Goal: Task Accomplishment & Management: Manage account settings

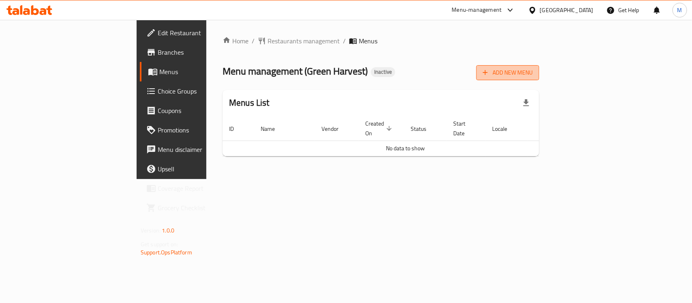
click at [539, 68] on button "Add New Menu" at bounding box center [507, 72] width 63 height 15
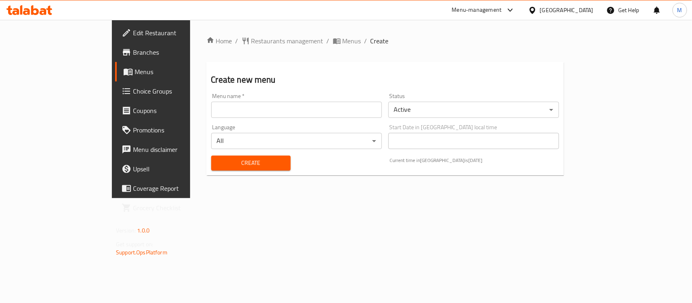
click at [220, 110] on input "text" at bounding box center [296, 110] width 171 height 16
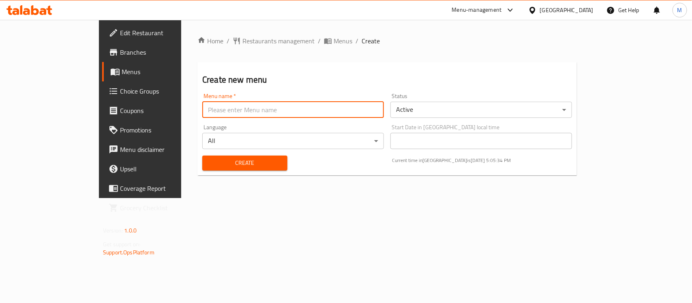
type input "New Menu"
click at [209, 165] on span "Create" at bounding box center [245, 163] width 72 height 10
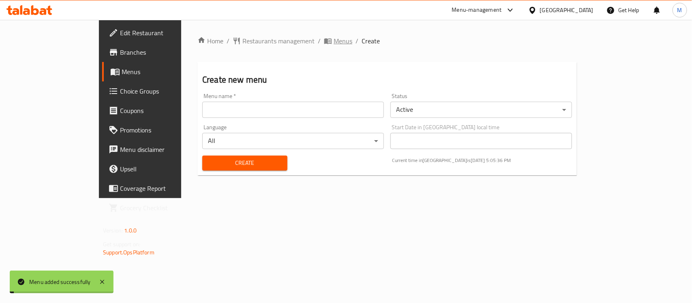
click at [333, 41] on span "Menus" at bounding box center [342, 41] width 19 height 10
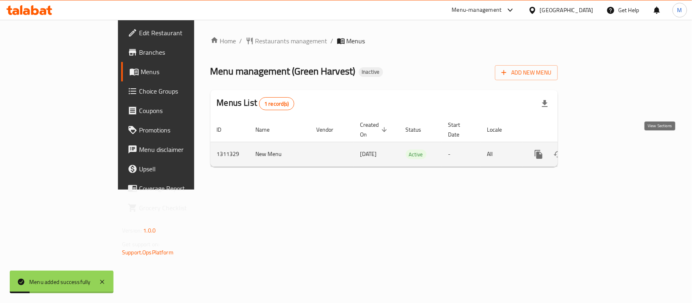
click at [607, 145] on link "enhanced table" at bounding box center [596, 154] width 19 height 19
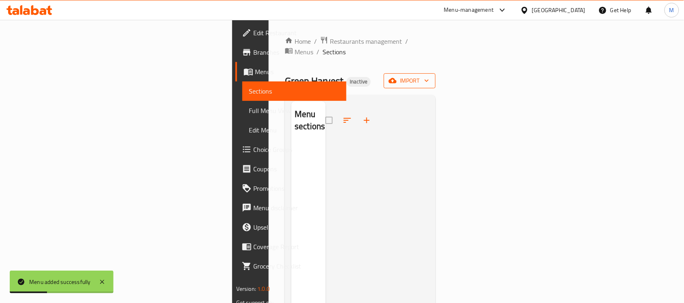
click at [397, 77] on icon "button" at bounding box center [393, 81] width 8 height 8
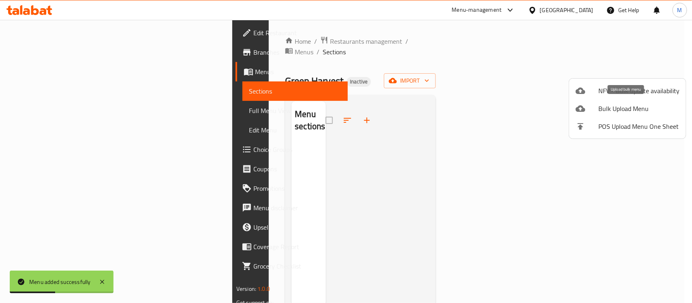
click at [614, 108] on span "Bulk Upload Menu" at bounding box center [638, 109] width 81 height 10
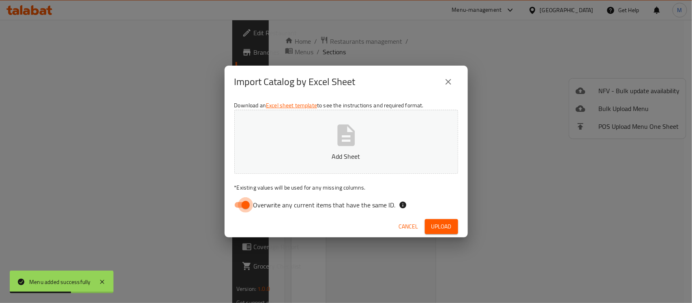
click at [248, 202] on input "Overwrite any current items that have the same ID." at bounding box center [245, 204] width 46 height 15
checkbox input "false"
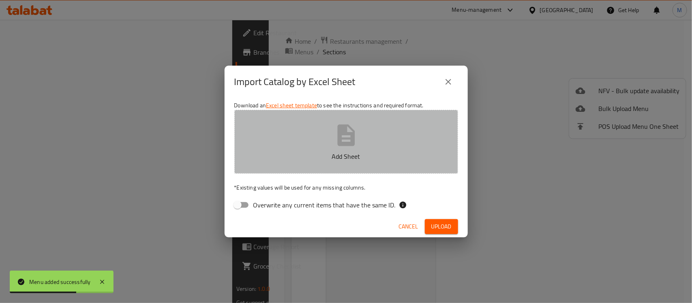
click at [329, 153] on p "Add Sheet" at bounding box center [346, 157] width 199 height 10
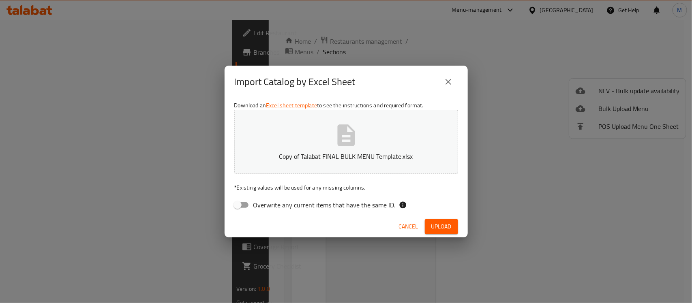
click at [444, 224] on span "Upload" at bounding box center [441, 227] width 20 height 10
click at [451, 81] on icon "close" at bounding box center [448, 82] width 10 height 10
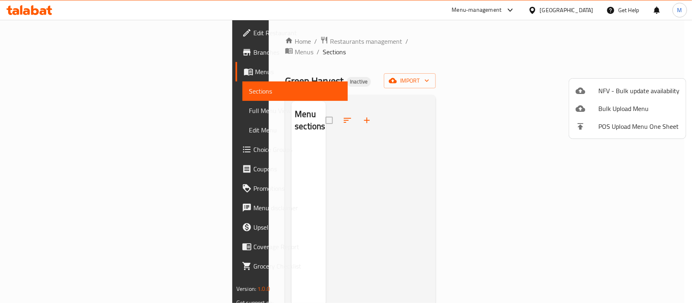
click at [443, 84] on div at bounding box center [346, 151] width 692 height 303
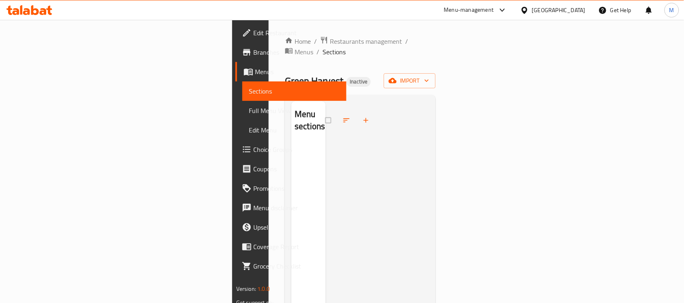
click at [429, 150] on div at bounding box center [377, 252] width 103 height 303
click at [429, 76] on span "import" at bounding box center [409, 81] width 39 height 10
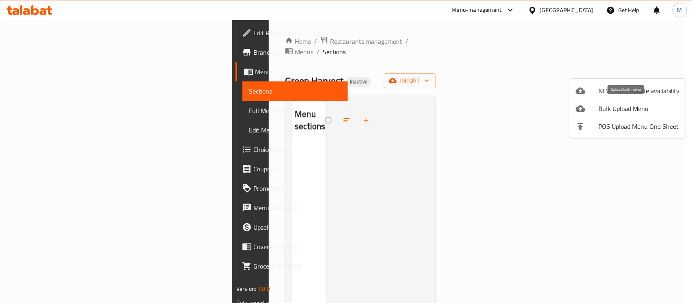
click at [615, 113] on span "Bulk Upload Menu" at bounding box center [638, 109] width 81 height 10
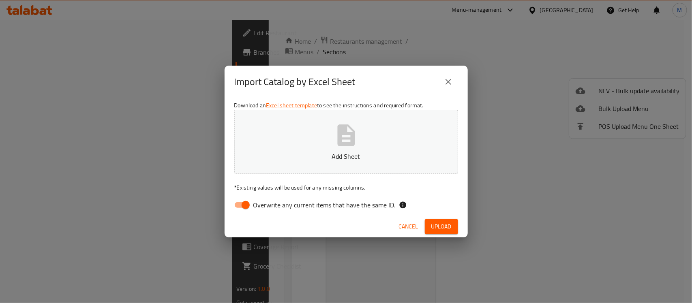
click at [242, 203] on input "Overwrite any current items that have the same ID." at bounding box center [245, 204] width 46 height 15
checkbox input "false"
click at [343, 142] on icon "button" at bounding box center [345, 134] width 17 height 21
click at [444, 227] on span "Upload" at bounding box center [441, 227] width 20 height 10
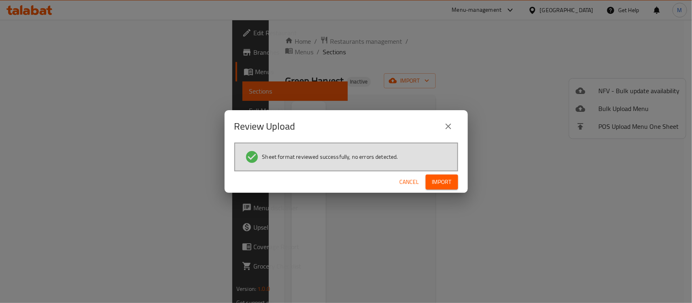
click at [434, 181] on span "Import" at bounding box center [441, 182] width 19 height 10
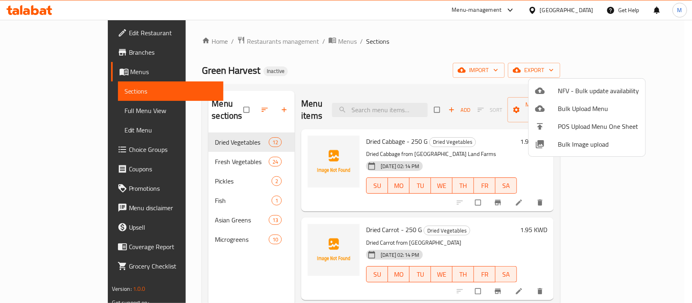
click at [373, 61] on div at bounding box center [346, 151] width 692 height 303
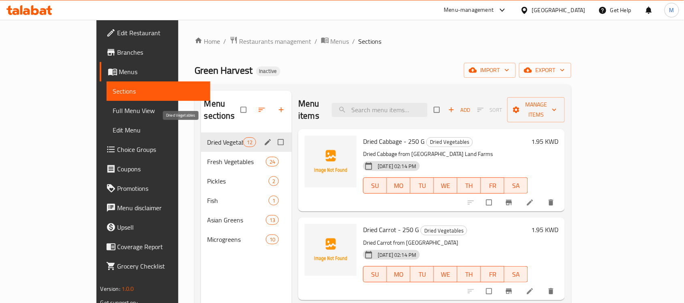
click at [207, 137] on span "Dried Vegetables" at bounding box center [225, 142] width 36 height 10
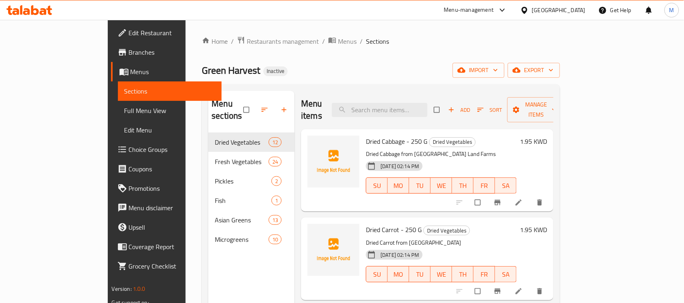
click at [366, 135] on span "Dried Cabbage - 250 G" at bounding box center [397, 141] width 62 height 12
copy span "Cabbage"
click at [311, 139] on button "upload picture" at bounding box center [319, 147] width 16 height 16
click at [366, 224] on span "Dried Carrot - 250 G" at bounding box center [394, 230] width 56 height 12
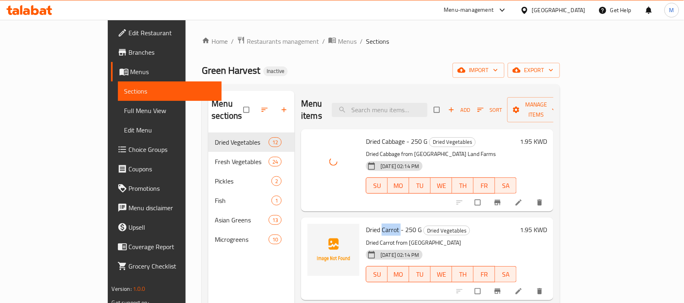
click at [366, 224] on span "Dried Carrot - 250 G" at bounding box center [394, 230] width 56 height 12
copy span "Carrot"
click at [314, 231] on icon "upload picture" at bounding box center [318, 235] width 8 height 8
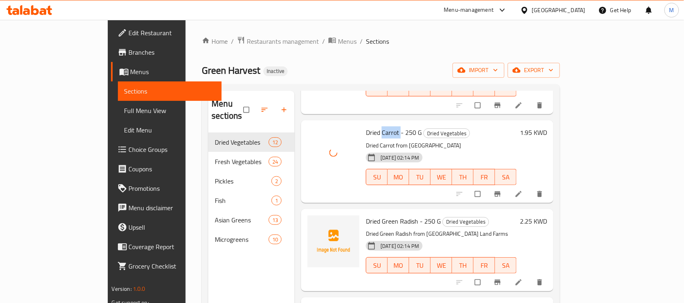
scroll to position [101, 0]
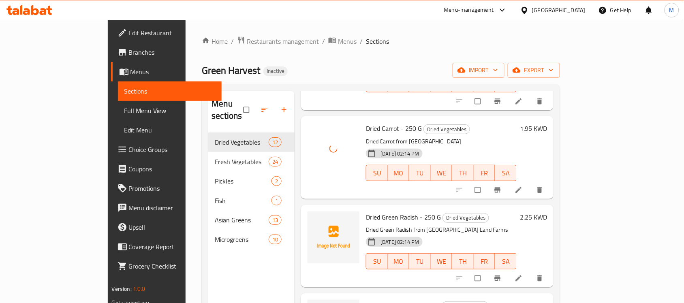
click at [384, 211] on span "Dried Green Radish - 250 G" at bounding box center [403, 217] width 75 height 12
copy span "Radish"
click at [317, 222] on circle "upload picture" at bounding box center [318, 223] width 2 height 2
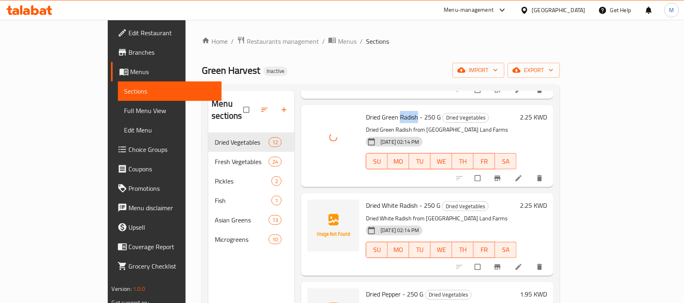
scroll to position [203, 0]
click at [380, 198] on span "Dried White Radish - 250 G" at bounding box center [403, 204] width 75 height 12
copy span "Radish"
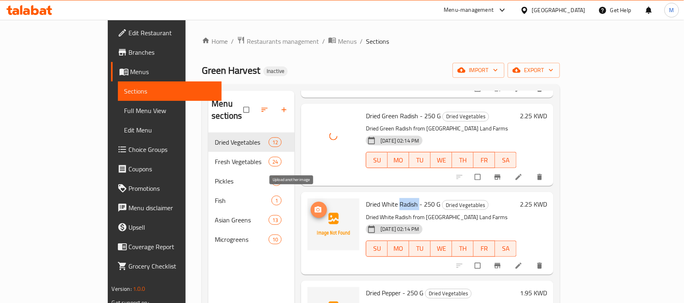
click at [315, 207] on icon "upload picture" at bounding box center [318, 210] width 7 height 6
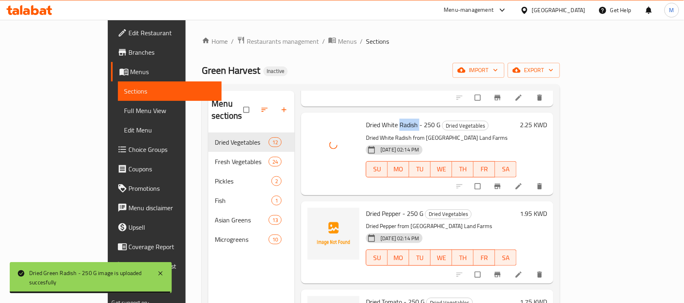
scroll to position [304, 0]
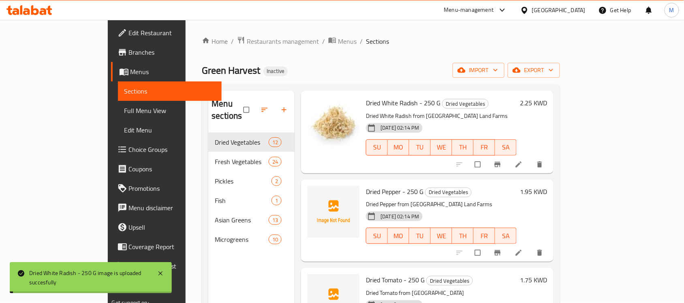
click at [366, 186] on span "Dried Pepper - 250 G" at bounding box center [395, 192] width 58 height 12
copy span "Pepper"
click at [315, 194] on icon "upload picture" at bounding box center [318, 197] width 7 height 6
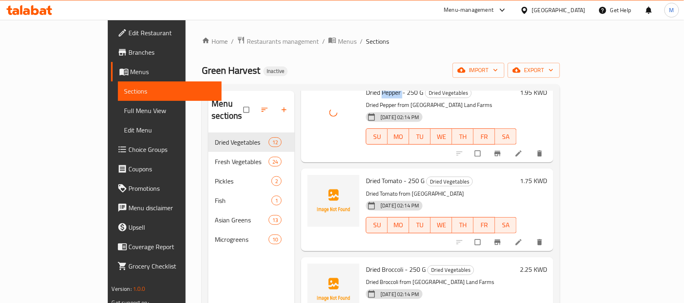
scroll to position [405, 0]
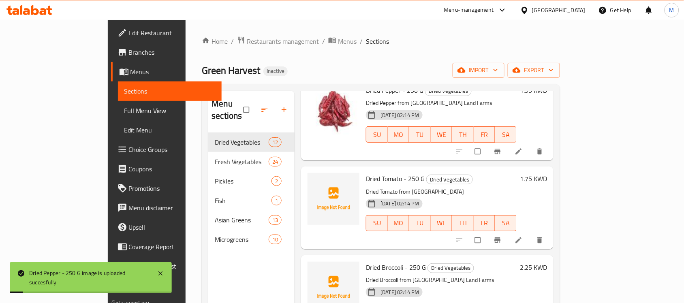
click at [369, 173] on span "Dried Tomato - 250 G" at bounding box center [395, 179] width 59 height 12
copy span "Tomato"
click at [314, 180] on icon "upload picture" at bounding box center [318, 184] width 8 height 8
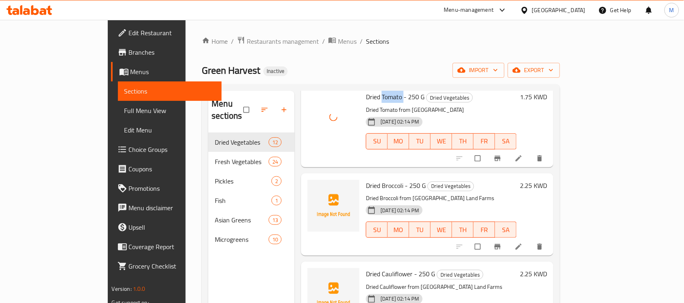
scroll to position [506, 0]
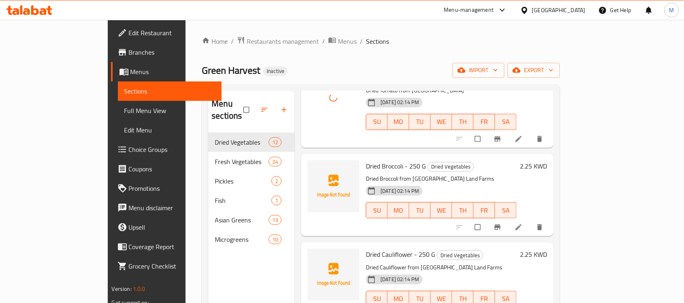
click at [366, 160] on span "Dried Broccoli - 250 G" at bounding box center [396, 166] width 60 height 12
copy span "Broccoli"
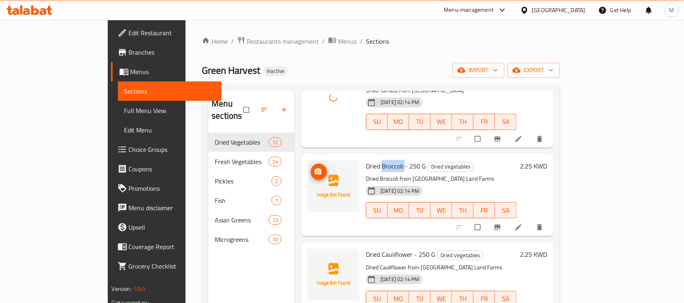
click at [314, 168] on icon "upload picture" at bounding box center [318, 172] width 8 height 8
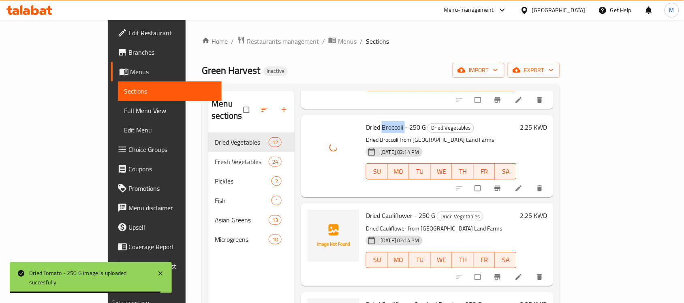
scroll to position [557, 0]
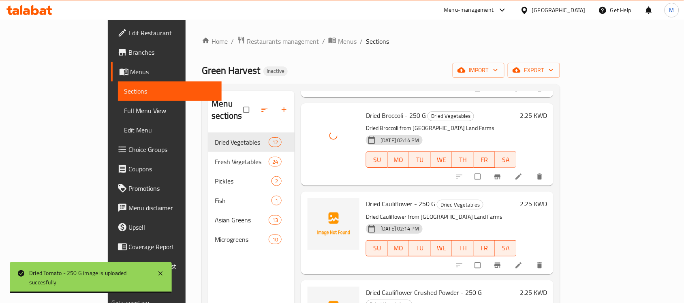
click at [366, 198] on span "Dried Cauliflower - 250 G" at bounding box center [400, 204] width 69 height 12
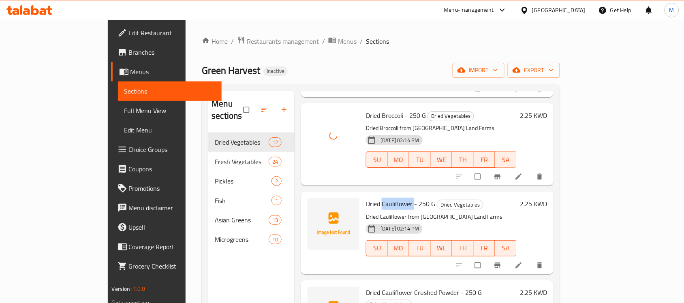
click at [366, 198] on span "Dried Cauliflower - 250 G" at bounding box center [400, 204] width 69 height 12
copy span "Cauliflower"
click at [315, 206] on icon "upload picture" at bounding box center [318, 209] width 7 height 6
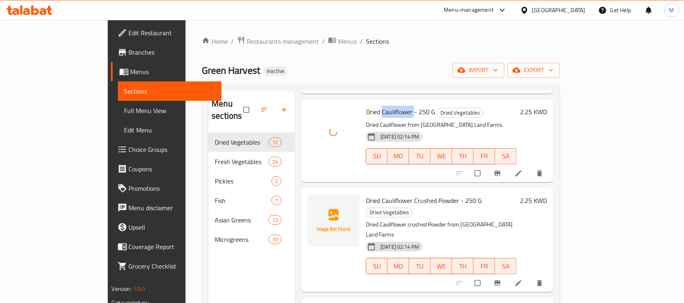
scroll to position [658, 0]
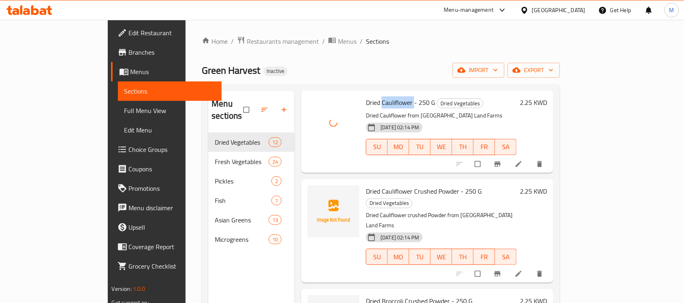
click at [366, 185] on span "Dried Cauliflower Crushed Powder - 250 G" at bounding box center [424, 191] width 116 height 12
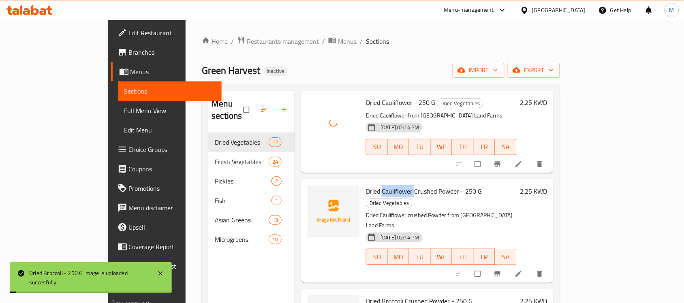
copy span "Cauliflower"
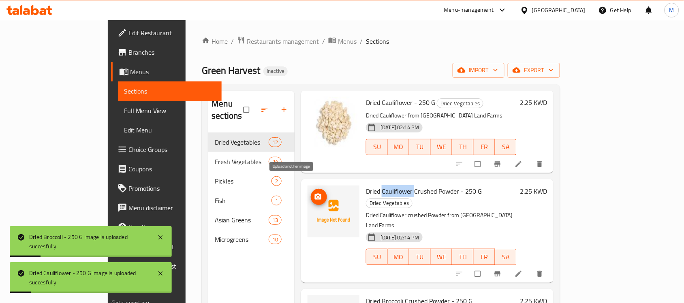
click at [314, 193] on icon "upload picture" at bounding box center [318, 197] width 8 height 8
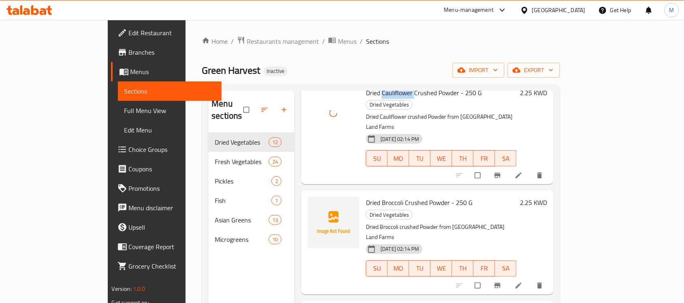
scroll to position [760, 0]
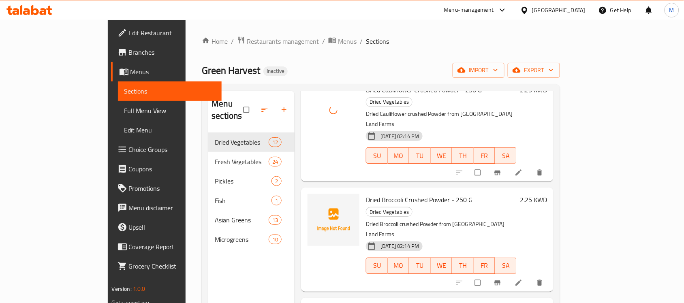
click at [366, 194] on span "Dried Broccoli Crushed Powder - 250 G" at bounding box center [419, 200] width 107 height 12
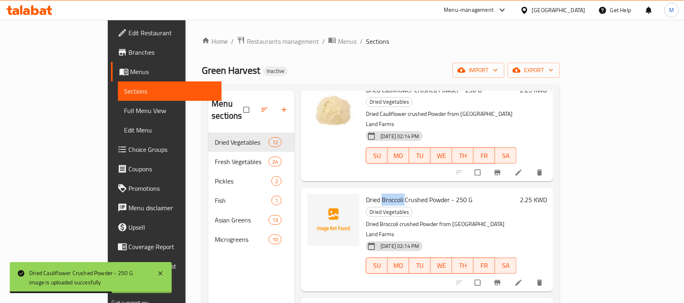
copy span "Broccoli"
click at [315, 202] on icon "upload picture" at bounding box center [318, 205] width 7 height 6
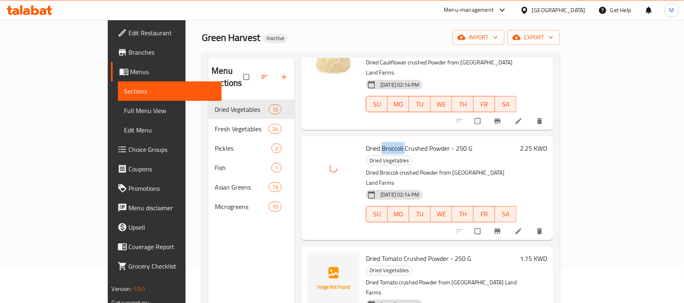
scroll to position [51, 0]
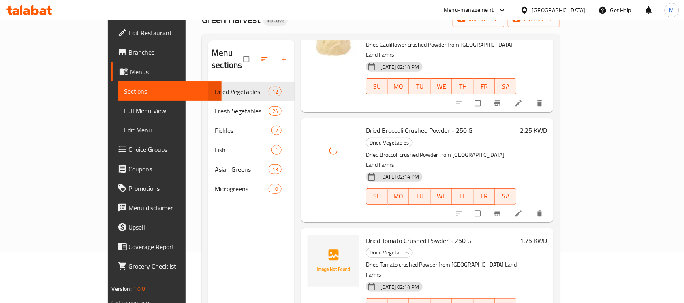
click at [366, 235] on span "Dried Tomato Crushed Powder - 250 G" at bounding box center [418, 241] width 105 height 12
click at [311, 242] on span "upload picture" at bounding box center [319, 246] width 16 height 8
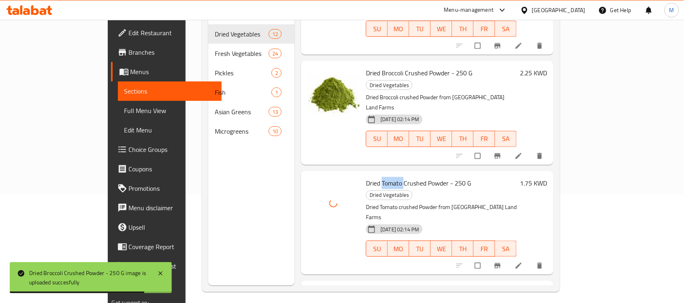
scroll to position [114, 0]
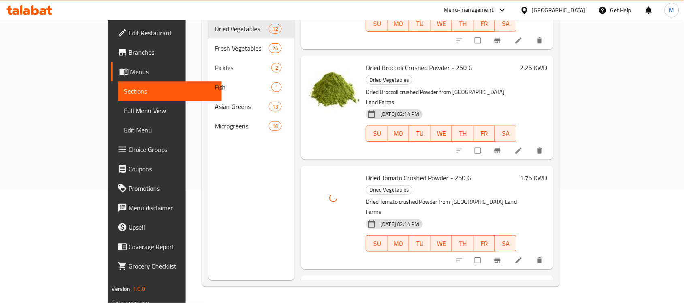
click at [367, 282] on span "Dried Onion Crushed Powder - 250 G" at bounding box center [416, 288] width 101 height 12
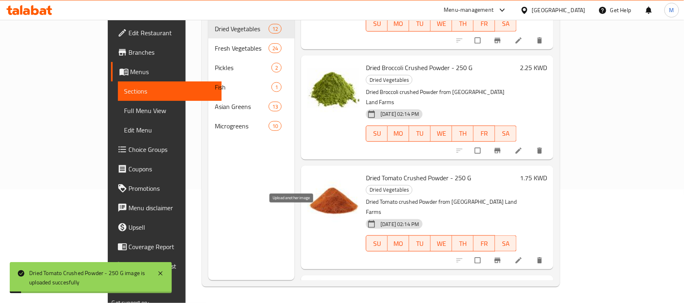
click at [315, 290] on icon "upload picture" at bounding box center [318, 293] width 7 height 6
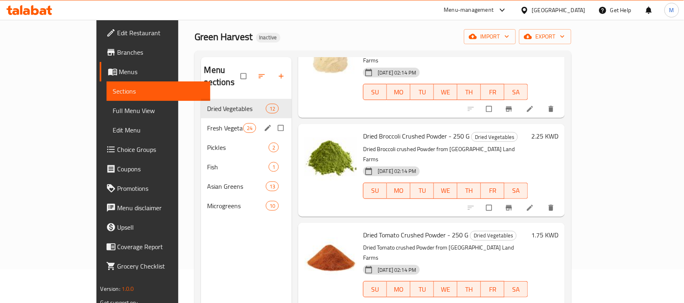
scroll to position [13, 0]
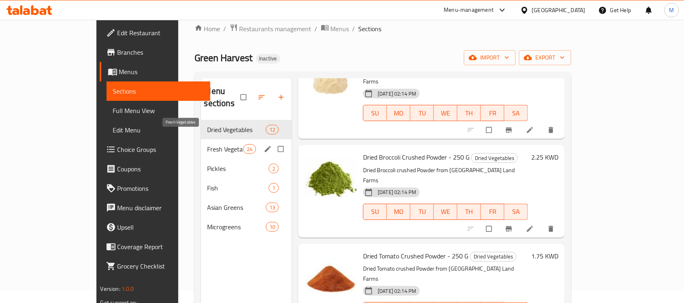
click at [207, 144] on span "Fresh Vegetables" at bounding box center [225, 149] width 36 height 10
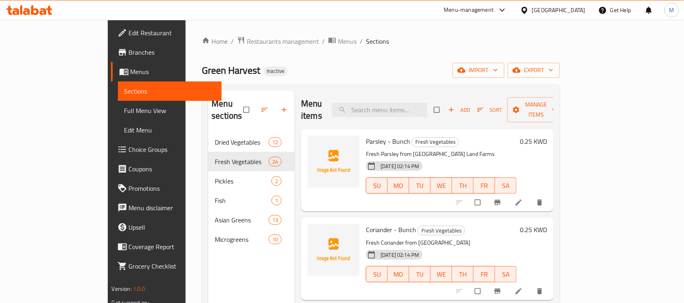
click at [366, 135] on span "Parsley - Bunch" at bounding box center [388, 141] width 44 height 12
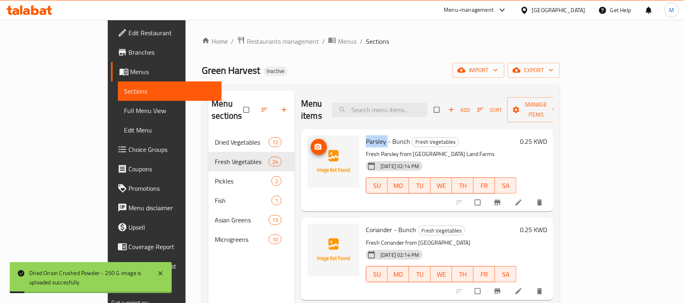
click at [315, 144] on icon "upload picture" at bounding box center [318, 147] width 7 height 6
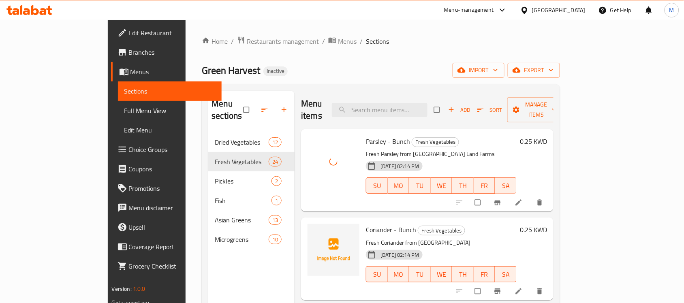
click at [366, 224] on span "Coriander - Bunch" at bounding box center [391, 230] width 50 height 12
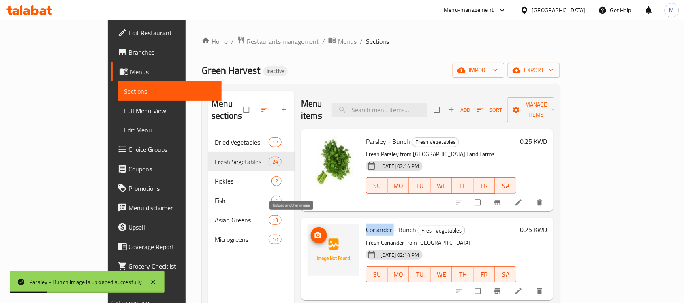
click at [315, 232] on icon "upload picture" at bounding box center [318, 235] width 7 height 6
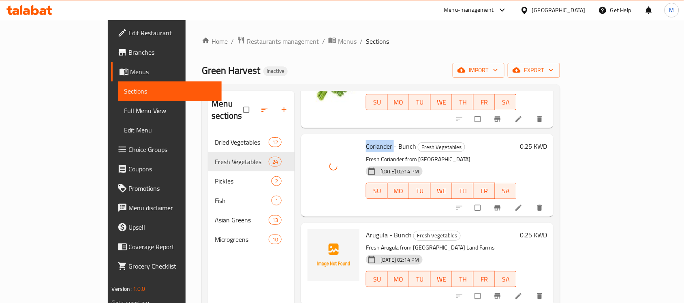
scroll to position [101, 0]
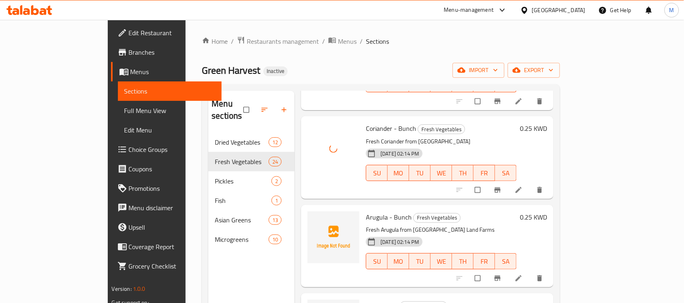
click at [366, 211] on span "Arugula - Bunch" at bounding box center [389, 217] width 46 height 12
click at [314, 219] on icon "upload picture" at bounding box center [318, 223] width 8 height 8
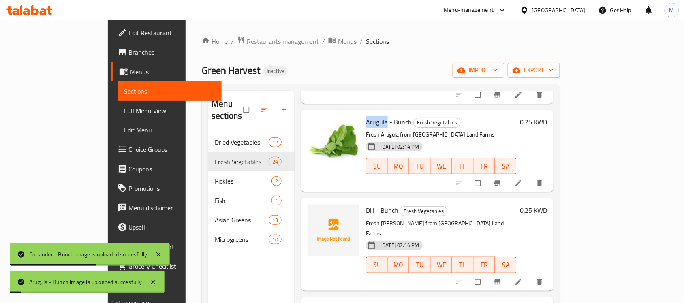
scroll to position [203, 0]
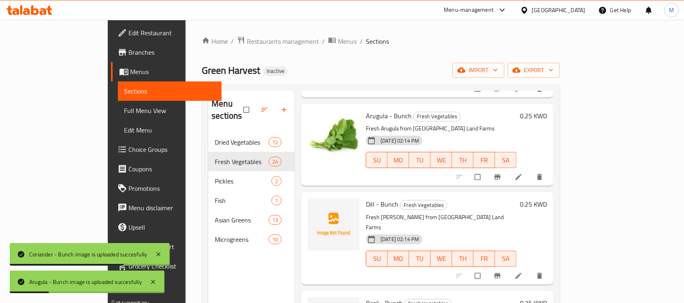
click at [366, 198] on span "Dill - Bunch" at bounding box center [382, 204] width 32 height 12
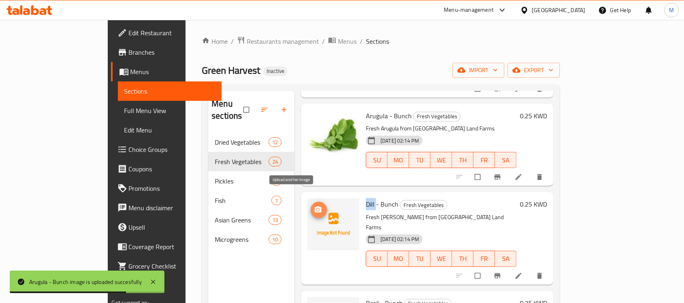
click at [314, 206] on icon "upload picture" at bounding box center [318, 210] width 8 height 8
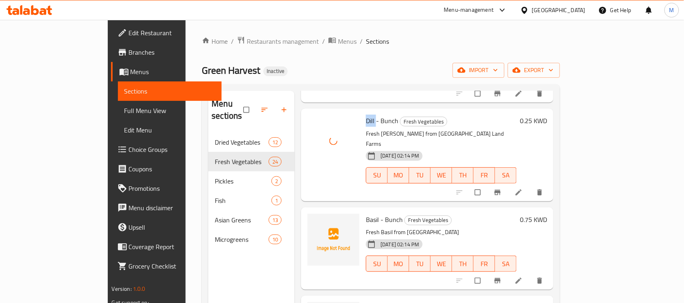
scroll to position [304, 0]
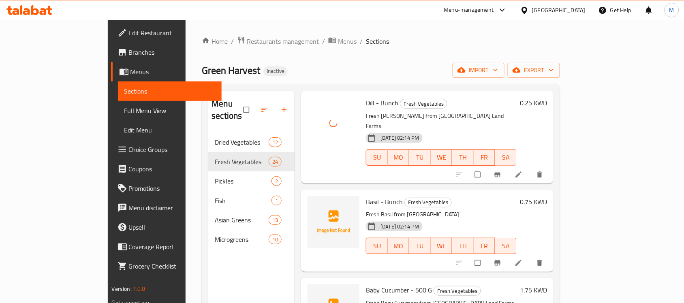
click at [366, 196] on span "Basil - Bunch" at bounding box center [384, 202] width 37 height 12
drag, startPoint x: 345, startPoint y: 180, endPoint x: 346, endPoint y: 186, distance: 5.4
click at [366, 196] on span "Basil - Bunch" at bounding box center [384, 202] width 37 height 12
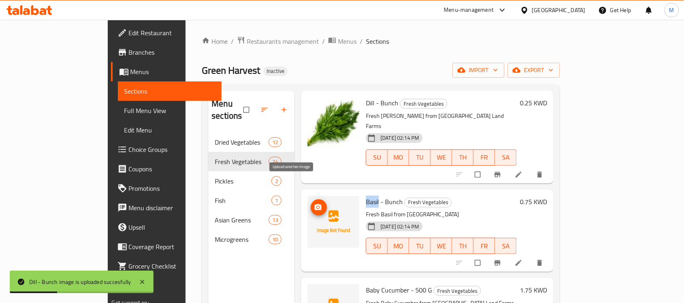
click at [314, 203] on icon "upload picture" at bounding box center [318, 207] width 8 height 8
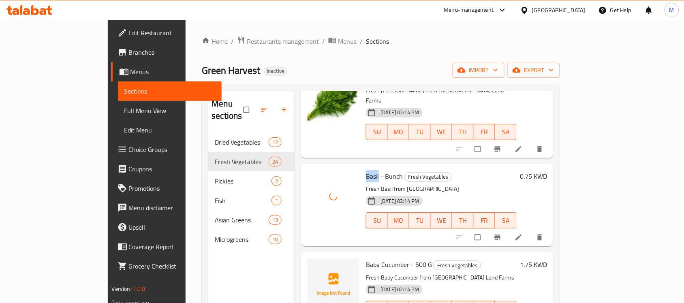
scroll to position [355, 0]
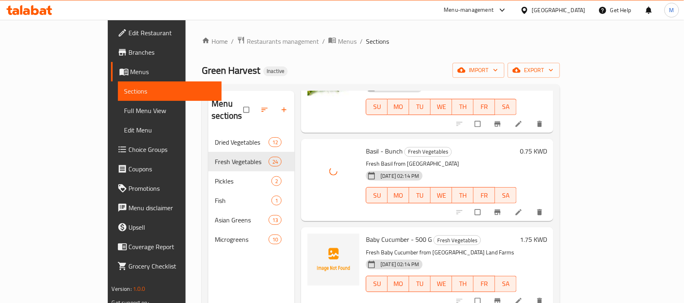
click at [371, 233] on span "Baby Cucumber - 500 G" at bounding box center [399, 239] width 66 height 12
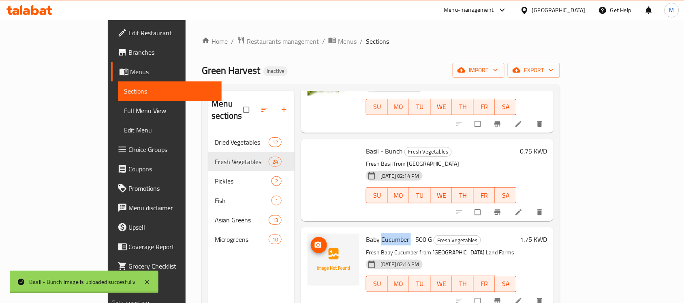
click at [315, 242] on icon "upload picture" at bounding box center [318, 245] width 7 height 6
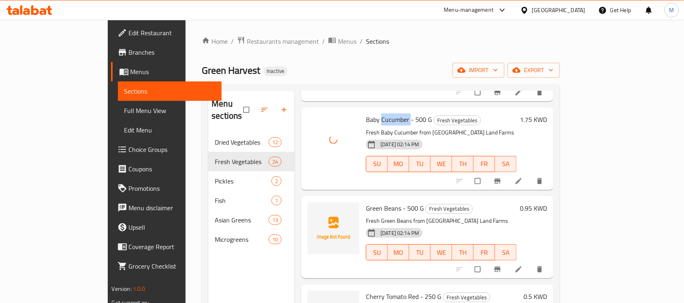
scroll to position [506, 0]
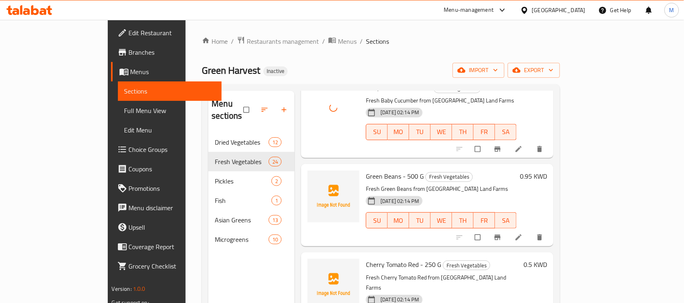
click at [366, 170] on span "Green Beans - 500 G" at bounding box center [395, 176] width 58 height 12
click at [315, 178] on icon "upload picture" at bounding box center [318, 181] width 7 height 6
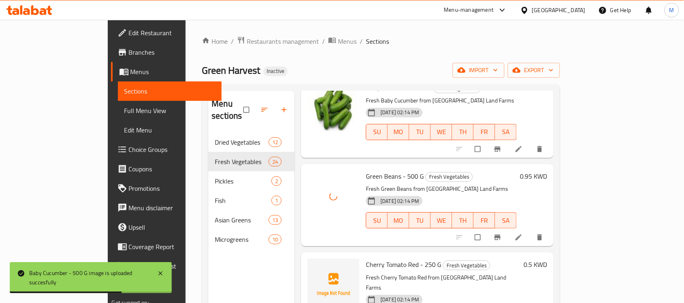
click at [367, 259] on span "Cherry Tomato Red - 250 G" at bounding box center [403, 265] width 75 height 12
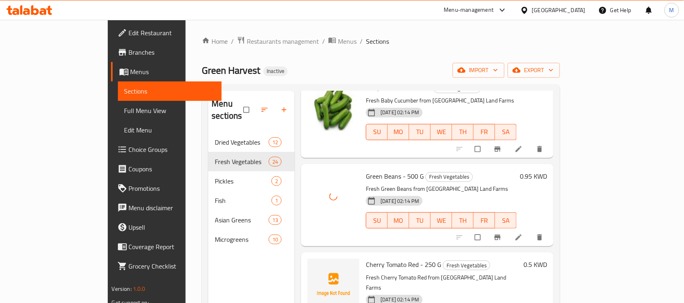
click at [381, 273] on p "Fresh Cherry Tomato Red from Kuwait Land Farms" at bounding box center [443, 283] width 154 height 20
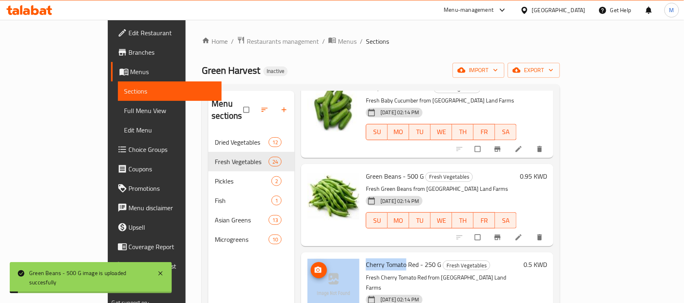
drag, startPoint x: 379, startPoint y: 244, endPoint x: 317, endPoint y: 246, distance: 62.4
click at [317, 256] on div "Cherry Tomato Red - 250 G Fresh Vegetables Fresh Cherry Tomato Red from Kuwait …" at bounding box center [427, 299] width 246 height 86
click at [315, 267] on icon "upload picture" at bounding box center [318, 270] width 7 height 6
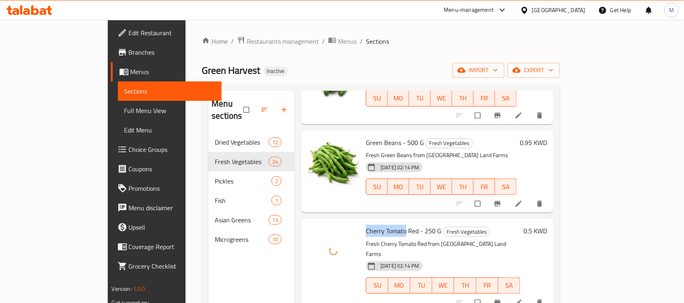
scroll to position [608, 0]
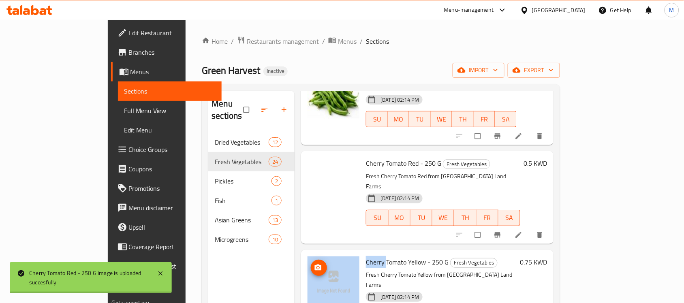
drag, startPoint x: 358, startPoint y: 230, endPoint x: 323, endPoint y: 231, distance: 34.9
click at [323, 253] on div "Cherry Tomato Yellow - 250 G Fresh Vegetables Fresh Cherry Tomato Yellow from K…" at bounding box center [427, 296] width 246 height 86
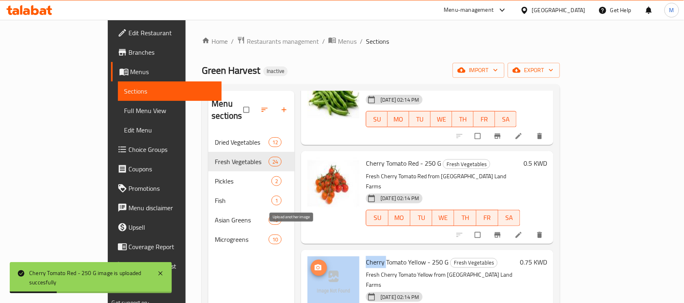
click at [311, 264] on span "upload picture" at bounding box center [319, 268] width 16 height 8
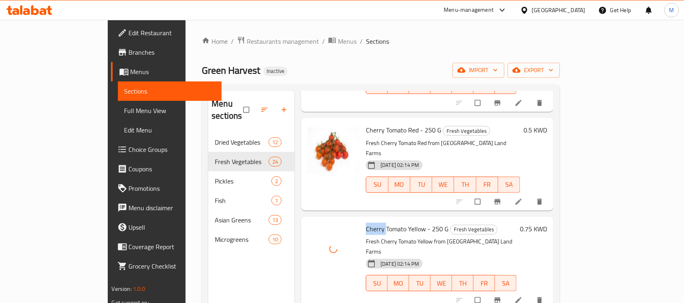
scroll to position [709, 0]
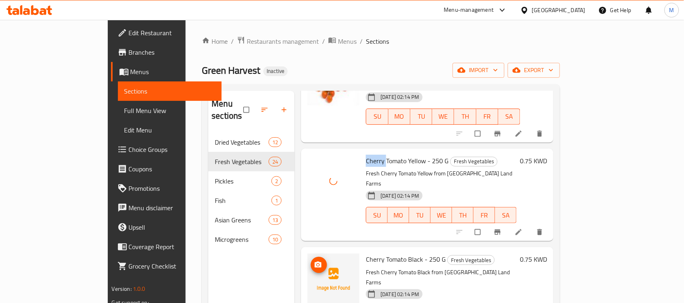
click at [315, 262] on icon "upload picture" at bounding box center [318, 265] width 7 height 6
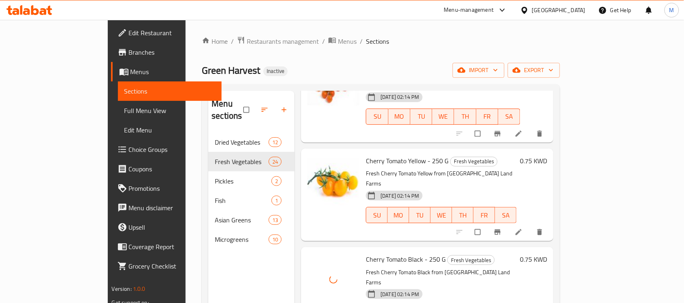
click at [517, 267] on p "Fresh Cherry Tomato Black from Kuwait Land Farms" at bounding box center [441, 277] width 151 height 20
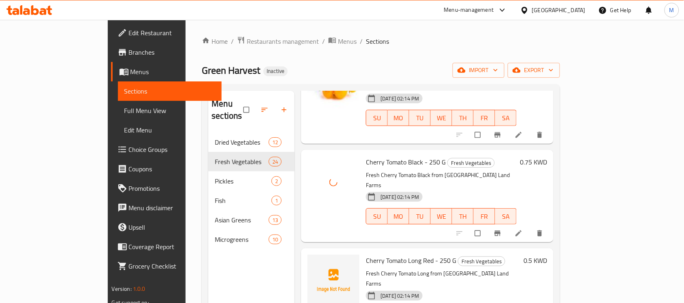
scroll to position [810, 0]
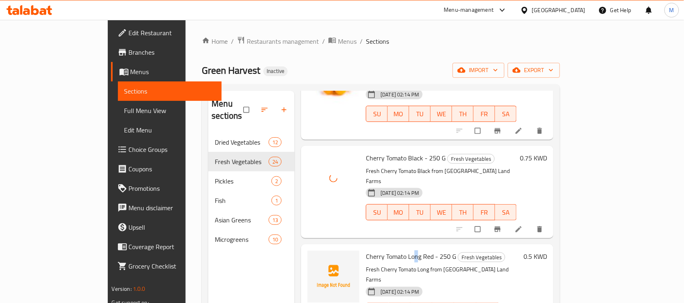
click at [390, 250] on span "Cherry Tomato Long Red - 250 G" at bounding box center [411, 256] width 90 height 12
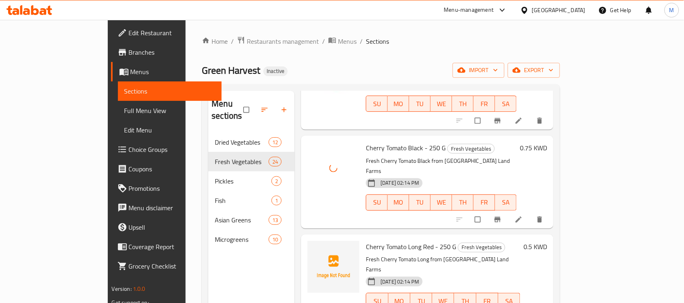
click at [388, 250] on span "Cherry Tomato Long Red - 250 G" at bounding box center [411, 256] width 90 height 12
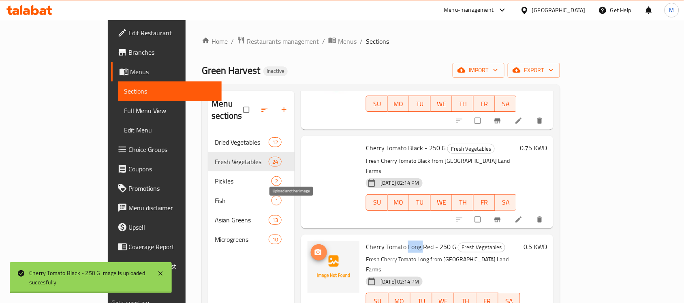
click at [311, 254] on button "upload picture" at bounding box center [319, 262] width 16 height 16
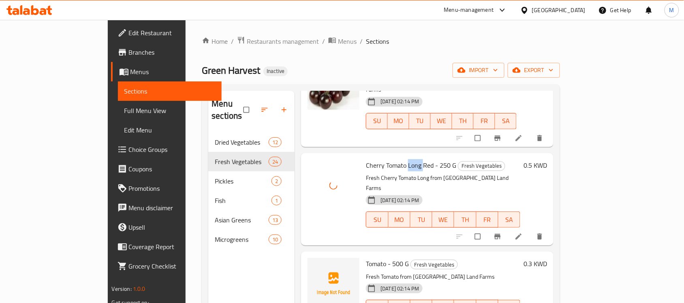
scroll to position [912, 0]
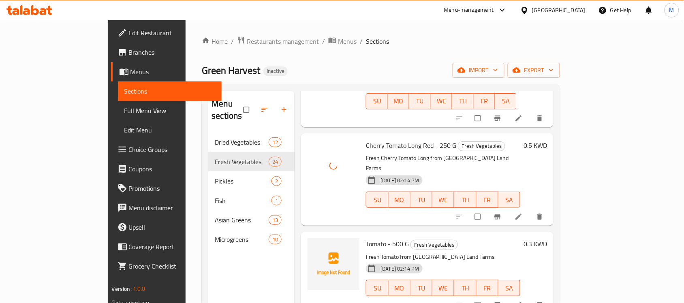
click at [366, 248] on span "Tomato - 500 G" at bounding box center [387, 254] width 43 height 12
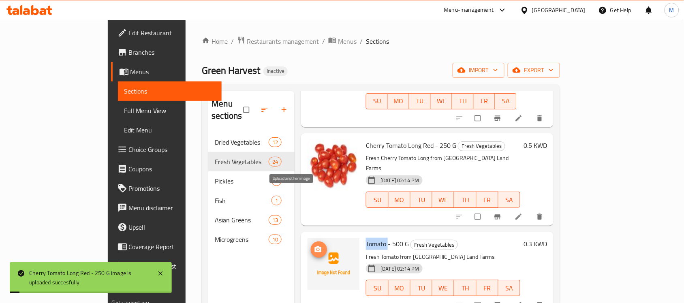
click at [315, 256] on icon "upload picture" at bounding box center [318, 259] width 7 height 6
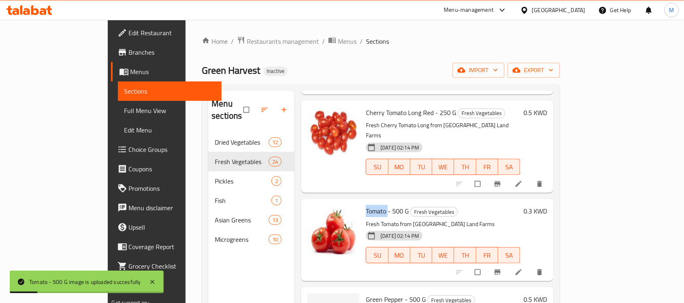
scroll to position [962, 0]
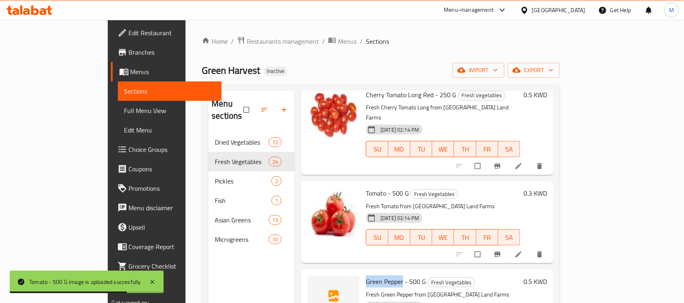
drag, startPoint x: 376, startPoint y: 230, endPoint x: 339, endPoint y: 230, distance: 36.5
click at [366, 286] on span "Green Pepper - 500 G" at bounding box center [396, 292] width 60 height 12
click at [315, 294] on icon "upload picture" at bounding box center [318, 297] width 7 height 6
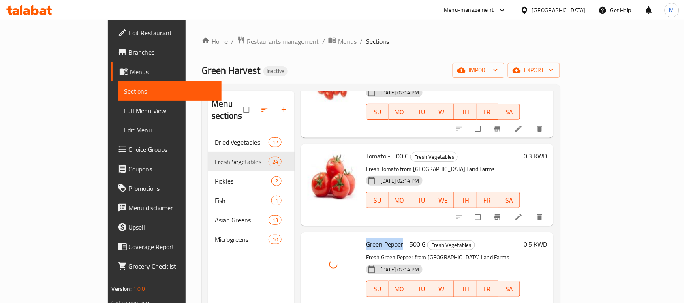
scroll to position [1064, 0]
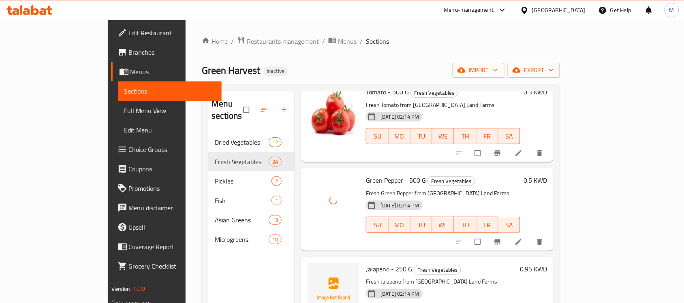
click at [366, 273] on span "Jalapeno - 250 G" at bounding box center [389, 279] width 46 height 12
click at [315, 282] on icon "upload picture" at bounding box center [318, 285] width 7 height 6
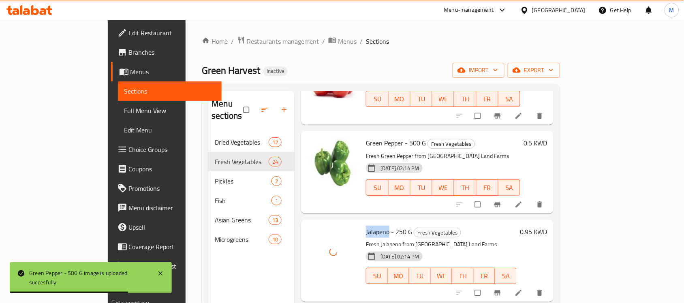
scroll to position [1165, 0]
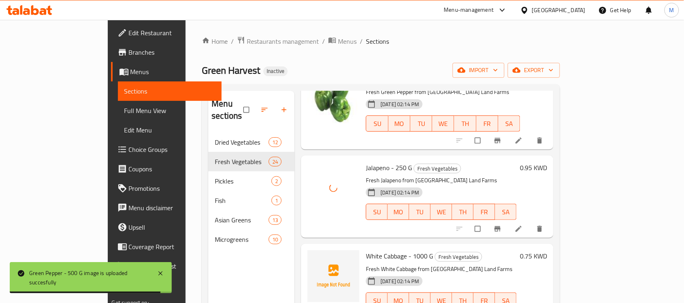
click at [366, 260] on span "White Cabbage - 1000 G" at bounding box center [399, 266] width 67 height 12
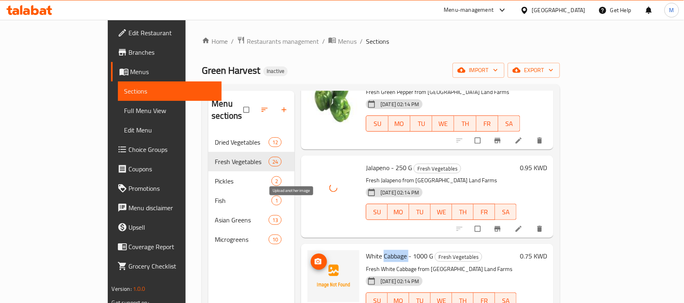
click at [314, 268] on icon "upload picture" at bounding box center [318, 272] width 8 height 8
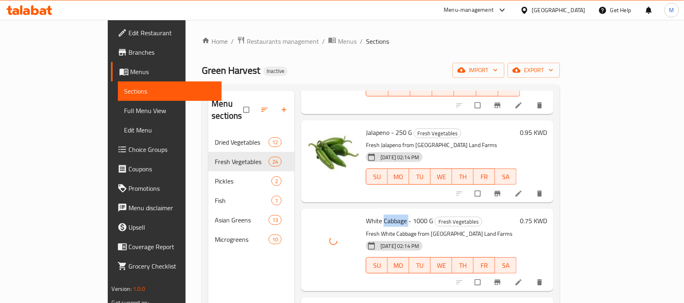
scroll to position [1266, 0]
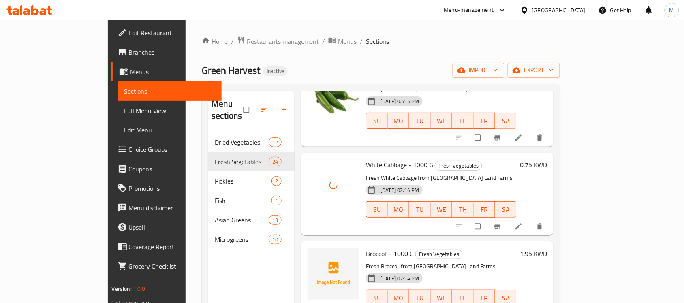
click at [366, 248] on span "Broccoli - 1000 G" at bounding box center [390, 254] width 48 height 12
click at [314, 255] on icon "upload picture" at bounding box center [318, 259] width 8 height 8
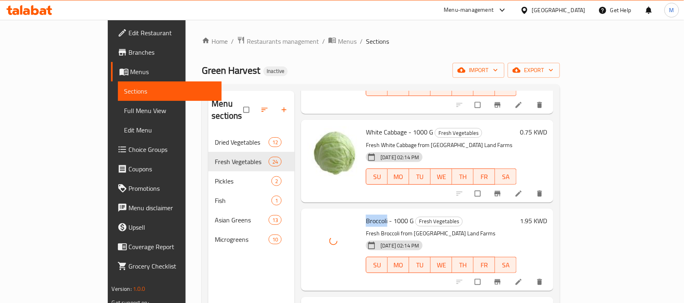
scroll to position [1317, 0]
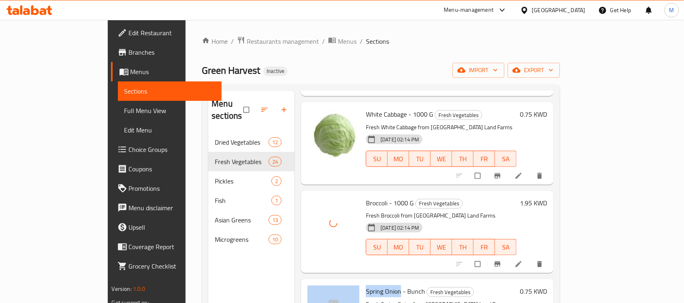
drag, startPoint x: 375, startPoint y: 229, endPoint x: 332, endPoint y: 229, distance: 42.5
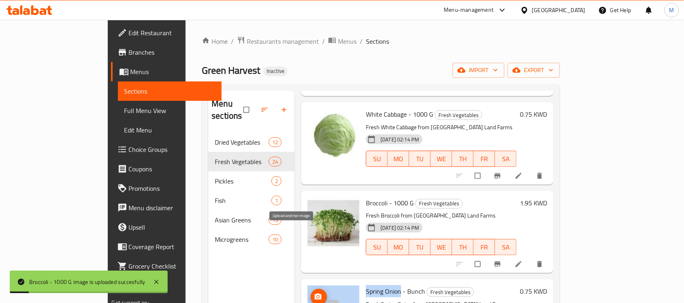
click at [314, 293] on icon "upload picture" at bounding box center [318, 297] width 8 height 8
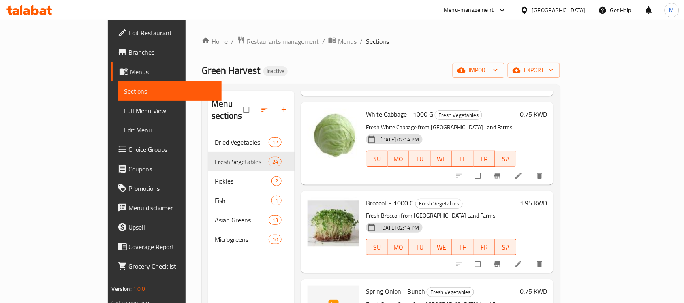
click at [366, 197] on span "Broccoli - 1000 G" at bounding box center [390, 203] width 48 height 12
click at [317, 207] on circle "upload picture" at bounding box center [318, 208] width 2 height 2
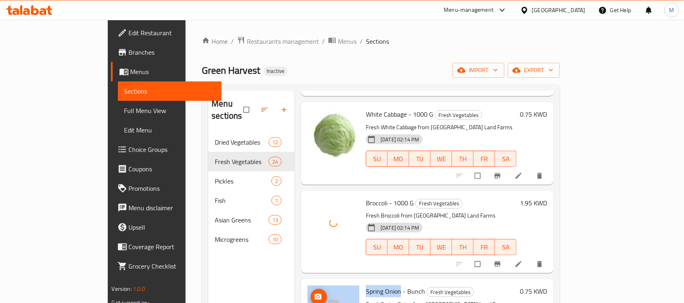
drag, startPoint x: 374, startPoint y: 231, endPoint x: 332, endPoint y: 230, distance: 41.8
click at [314, 293] on icon "upload picture" at bounding box center [318, 297] width 8 height 8
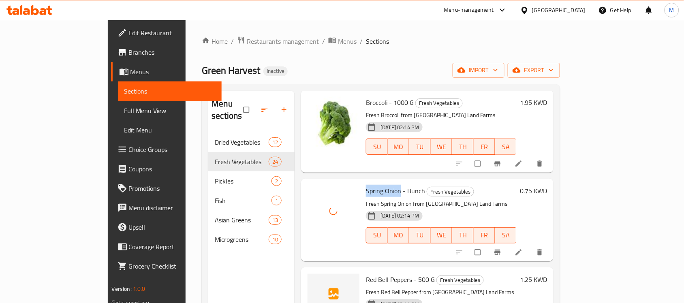
scroll to position [1418, 0]
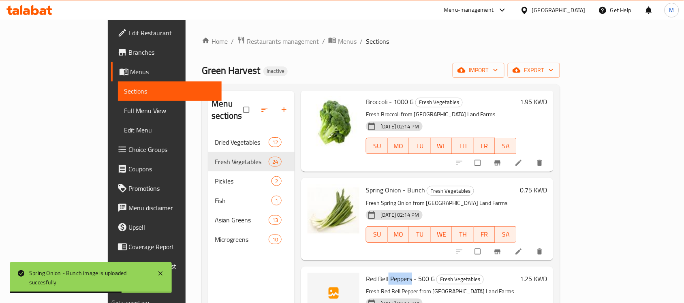
drag, startPoint x: 384, startPoint y: 215, endPoint x: 361, endPoint y: 216, distance: 23.1
click at [366, 273] on span "Red Bell Peppers - 500 G" at bounding box center [400, 279] width 69 height 12
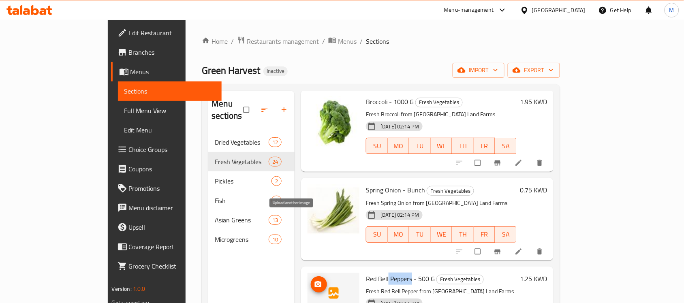
click at [314, 280] on icon "upload picture" at bounding box center [318, 284] width 8 height 8
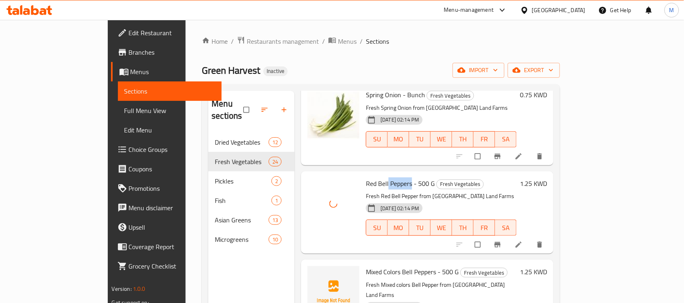
scroll to position [1570, 0]
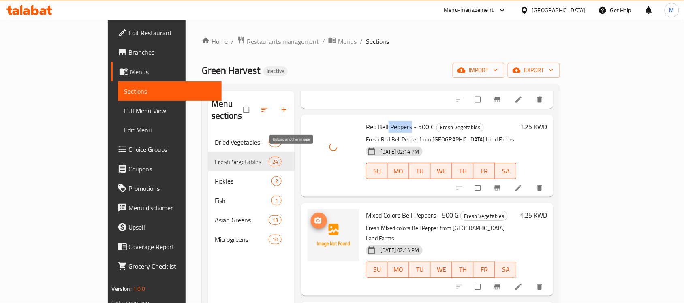
click at [315, 218] on icon "upload picture" at bounding box center [318, 221] width 7 height 6
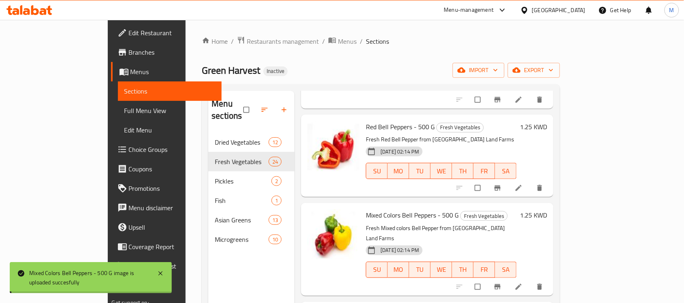
drag, startPoint x: 355, startPoint y: 242, endPoint x: 338, endPoint y: 242, distance: 16.2
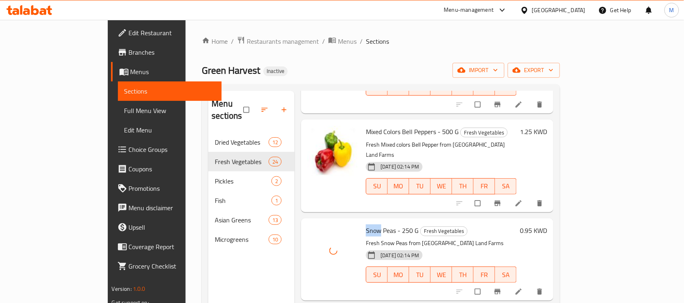
scroll to position [1671, 0]
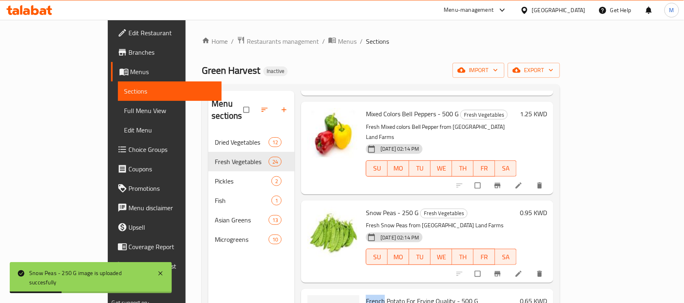
drag, startPoint x: 357, startPoint y: 226, endPoint x: 336, endPoint y: 228, distance: 20.4
click at [315, 303] on icon "upload picture" at bounding box center [318, 306] width 7 height 6
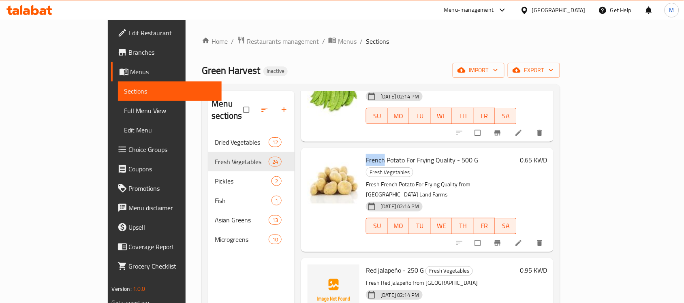
scroll to position [1823, 0]
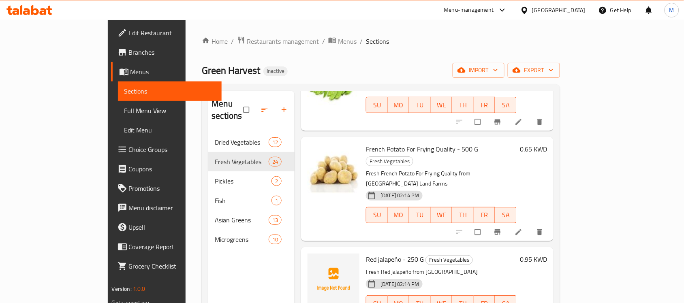
click at [366, 253] on span "Red jalapeño - 250 G" at bounding box center [395, 259] width 58 height 12
click at [308, 254] on img at bounding box center [334, 280] width 52 height 52
click at [311, 257] on button "upload picture" at bounding box center [319, 265] width 16 height 16
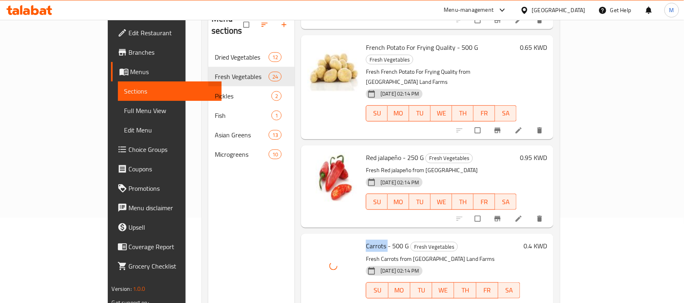
scroll to position [101, 0]
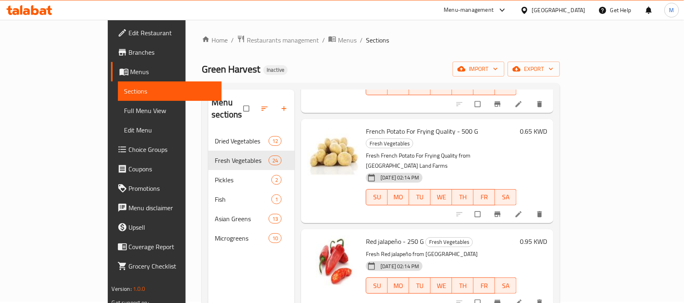
scroll to position [0, 0]
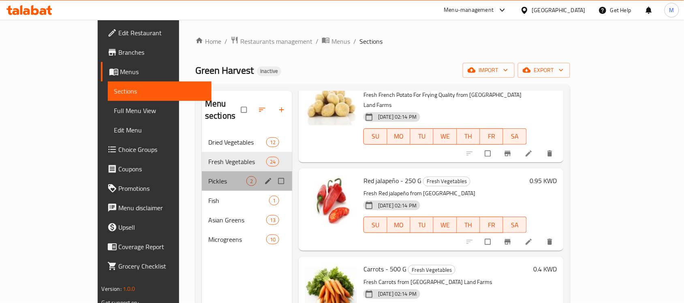
click at [202, 175] on div "Pickles 2" at bounding box center [247, 180] width 90 height 19
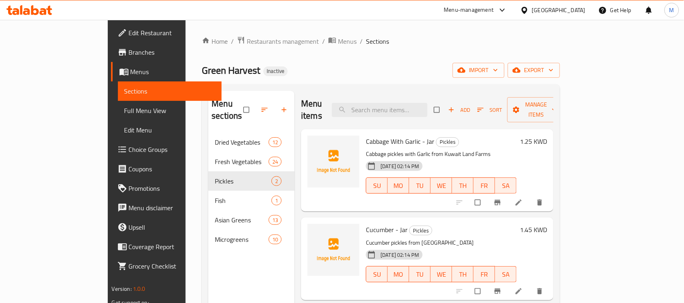
click at [366, 135] on span "Cabbage With Garlic - Jar" at bounding box center [400, 141] width 68 height 12
click at [311, 143] on span "upload picture" at bounding box center [319, 147] width 16 height 8
click at [387, 132] on div "Cabbage With Garlic - Jar Pickles Cabbage pickles with Garlic from Kuwait Land …" at bounding box center [441, 170] width 157 height 76
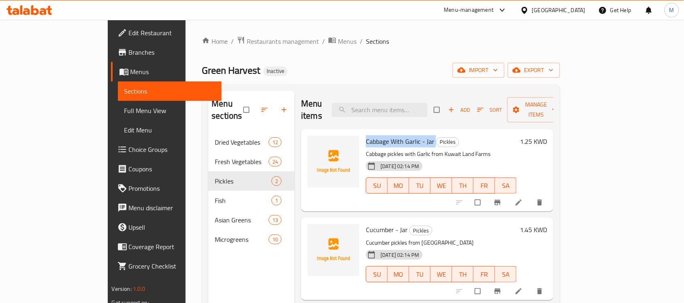
click at [387, 132] on div "Cabbage With Garlic - Jar Pickles Cabbage pickles with Garlic from Kuwait Land …" at bounding box center [441, 170] width 157 height 76
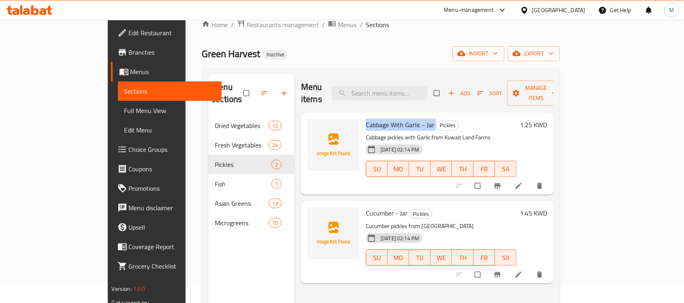
scroll to position [13, 0]
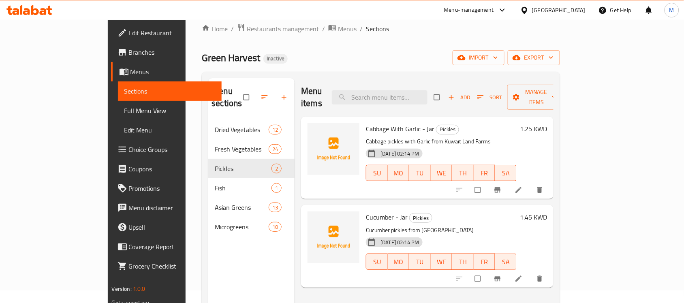
click at [366, 211] on span "Cucumber - Jar" at bounding box center [387, 217] width 42 height 12
click at [314, 219] on icon "upload picture" at bounding box center [318, 223] width 8 height 8
click at [383, 123] on span "Cabbage With Garlic - Jar" at bounding box center [400, 129] width 68 height 12
click at [382, 123] on span "Cabbage With Garlic - Jar" at bounding box center [400, 129] width 68 height 12
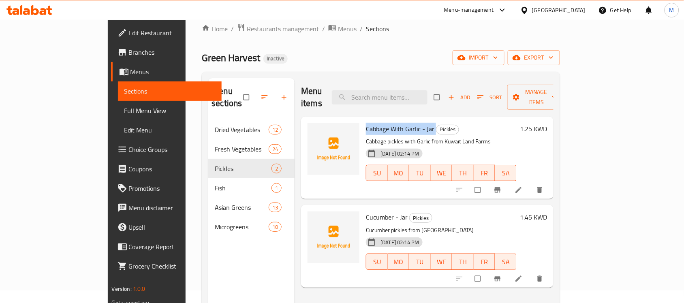
click at [382, 123] on span "Cabbage With Garlic - Jar" at bounding box center [400, 129] width 68 height 12
click at [366, 211] on span "Cucumber - Jar" at bounding box center [387, 217] width 42 height 12
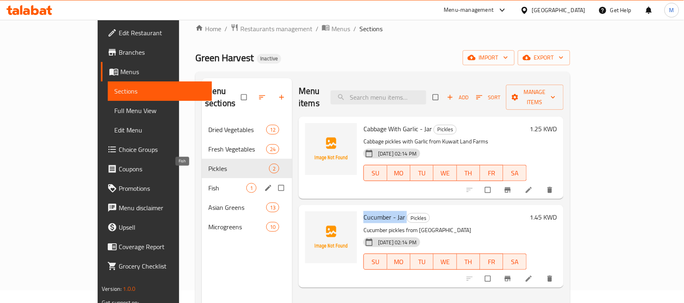
click at [208, 183] on span "Fish" at bounding box center [227, 188] width 38 height 10
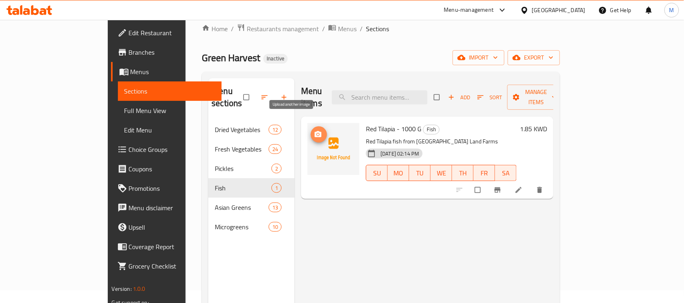
click at [311, 130] on span "upload picture" at bounding box center [319, 134] width 16 height 8
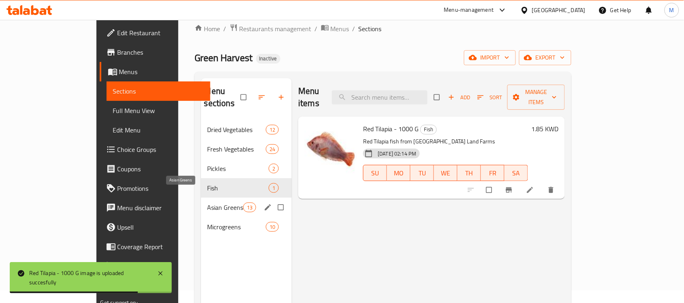
click at [207, 203] on span "Asian Greens" at bounding box center [225, 208] width 36 height 10
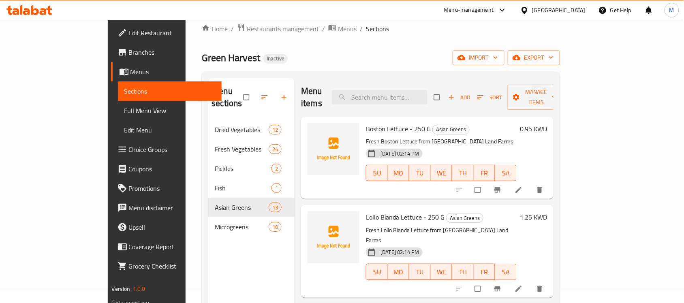
click at [366, 123] on span "Boston Lettuce - 250 G" at bounding box center [398, 129] width 65 height 12
click at [315, 131] on icon "upload picture" at bounding box center [318, 134] width 7 height 6
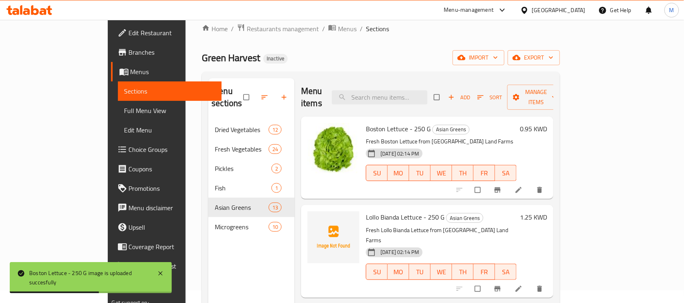
click at [366, 211] on span "Lollo Bianda Lettuce - 250 G" at bounding box center [405, 217] width 79 height 12
drag, startPoint x: 365, startPoint y: 205, endPoint x: 359, endPoint y: 224, distance: 19.6
click at [366, 211] on span "Lollo Bianda Lettuce - 250 G" at bounding box center [405, 217] width 79 height 12
click at [315, 220] on icon "upload picture" at bounding box center [318, 223] width 7 height 6
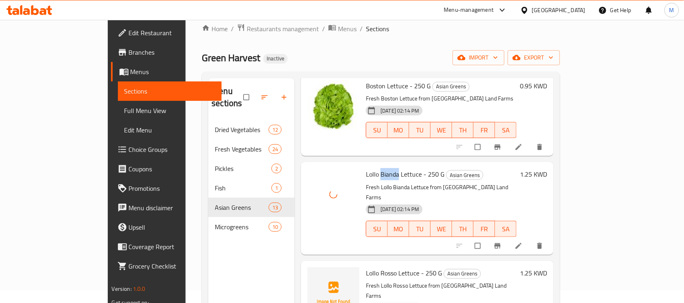
scroll to position [101, 0]
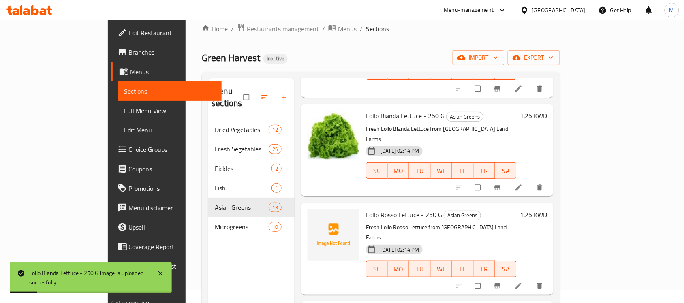
click at [366, 209] on span "Lollo Rosso Lettuce - 250 G" at bounding box center [404, 215] width 76 height 12
click at [311, 216] on span "upload picture" at bounding box center [319, 220] width 16 height 8
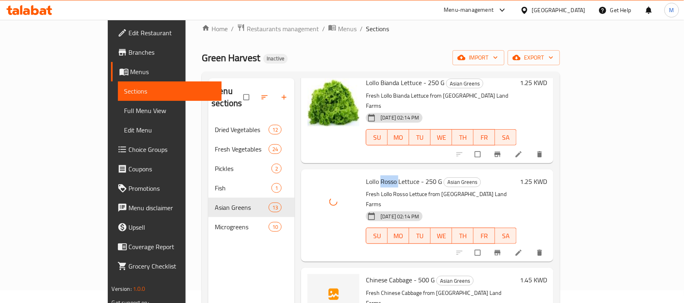
scroll to position [203, 0]
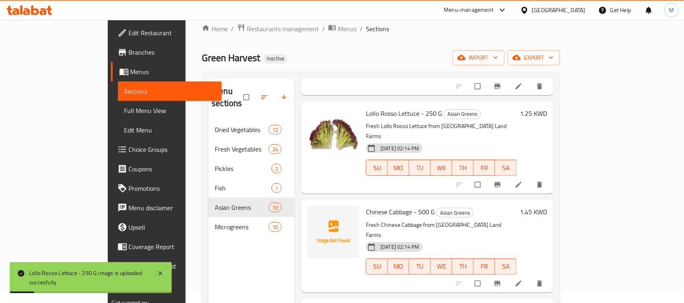
click at [379, 206] on span "Chinese Cabbage - 500 G" at bounding box center [400, 212] width 69 height 12
click at [315, 214] on icon "upload picture" at bounding box center [318, 217] width 7 height 6
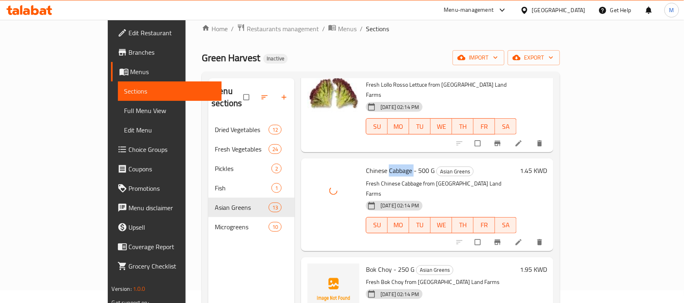
scroll to position [253, 0]
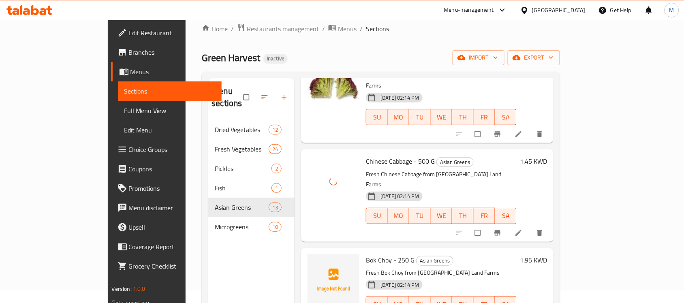
click at [366, 254] on span "Bok Choy - 250 G" at bounding box center [390, 260] width 49 height 12
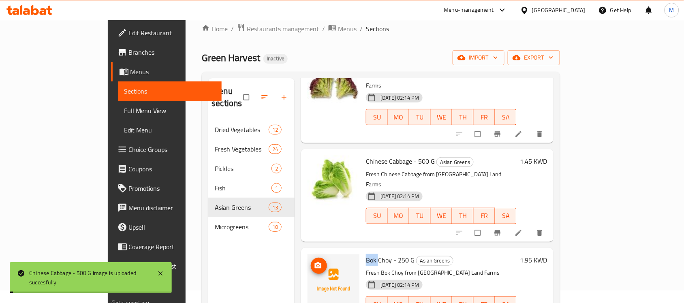
click at [311, 262] on span "upload picture" at bounding box center [319, 266] width 16 height 8
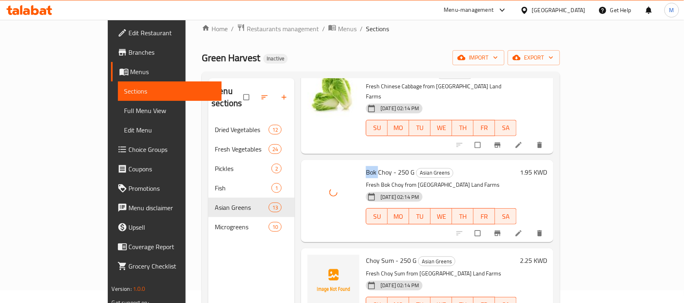
scroll to position [355, 0]
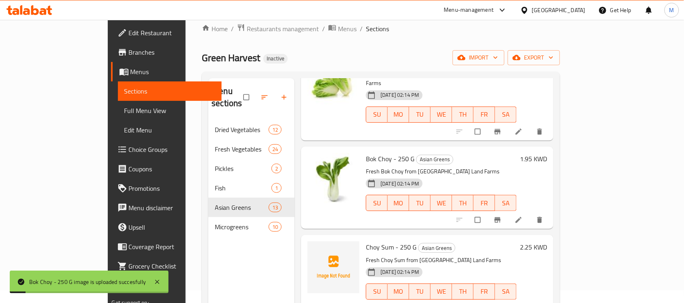
click at [366, 241] on span "Choy Sum - 250 G" at bounding box center [391, 247] width 51 height 12
click at [314, 249] on icon "upload picture" at bounding box center [318, 253] width 8 height 8
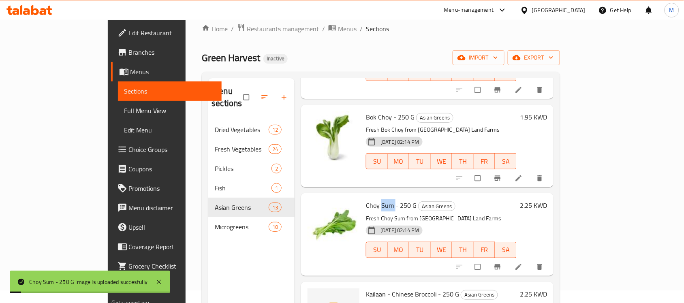
scroll to position [456, 0]
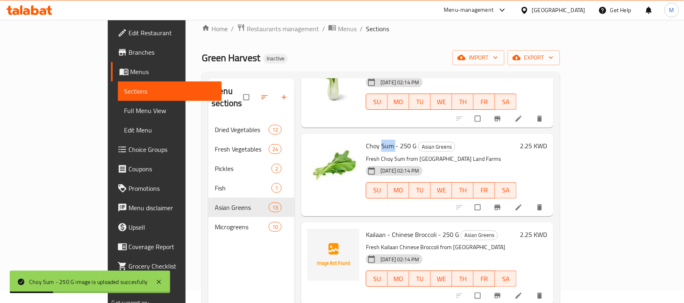
click at [401, 229] on span "Kailaan - Chinese Broccoli - 250 G" at bounding box center [412, 235] width 93 height 12
click at [315, 237] on icon "upload picture" at bounding box center [318, 240] width 7 height 6
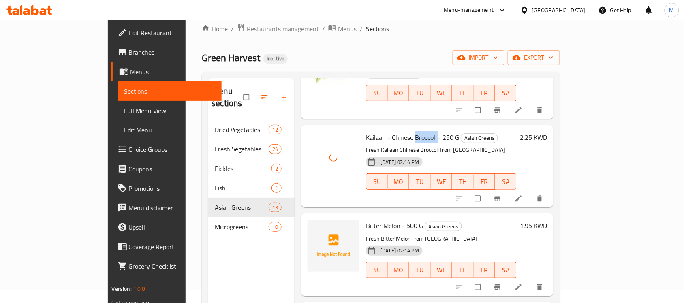
scroll to position [557, 0]
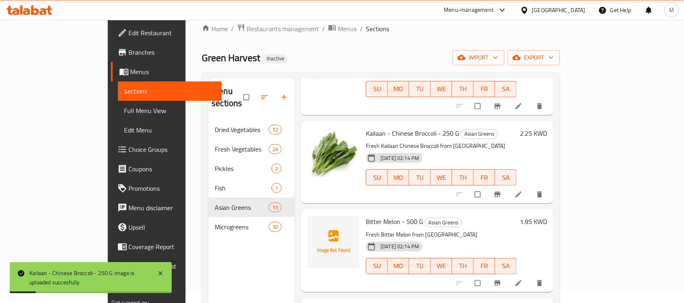
click at [366, 216] on span "Bitter Melon - 500 G" at bounding box center [394, 222] width 57 height 12
click at [311, 223] on span "upload picture" at bounding box center [319, 227] width 16 height 8
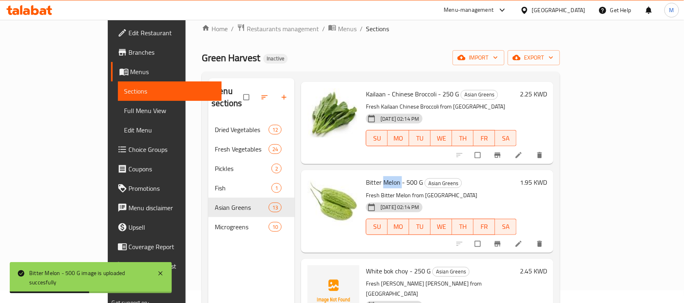
scroll to position [608, 0]
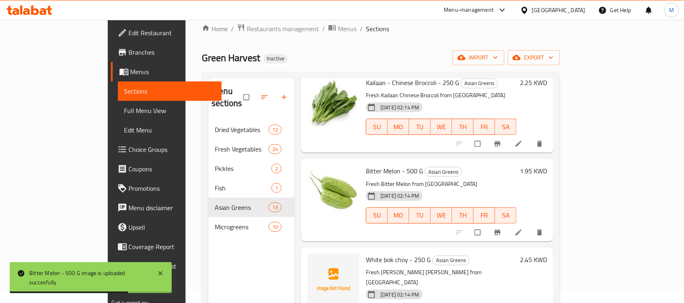
click at [371, 254] on span "White bok choy - 250 G" at bounding box center [398, 260] width 65 height 12
click at [315, 262] on icon "upload picture" at bounding box center [318, 265] width 7 height 6
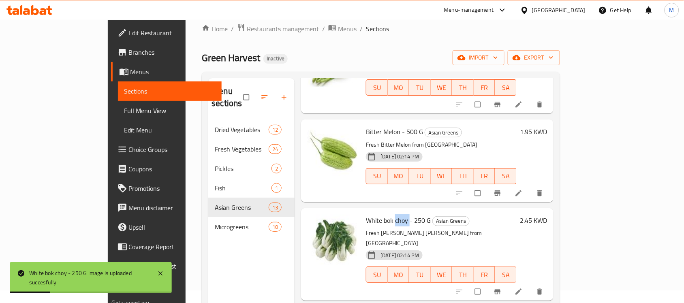
scroll to position [658, 0]
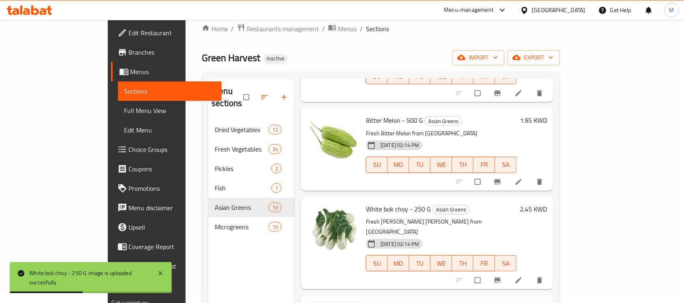
click at [375, 301] on span "Qara - Watercress - 250 G" at bounding box center [402, 307] width 73 height 12
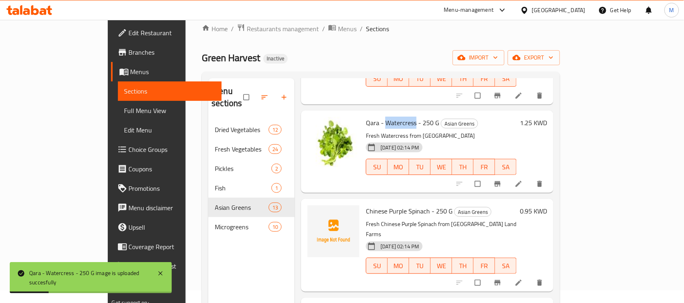
scroll to position [861, 0]
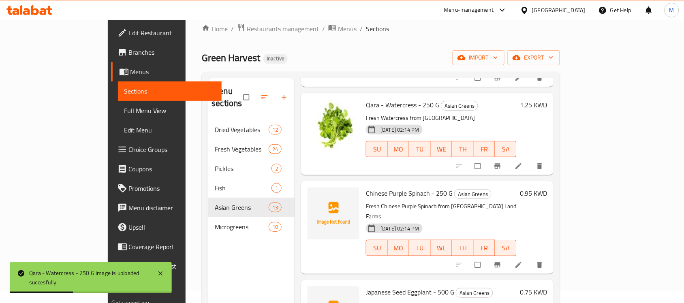
click at [372, 187] on span "Chinese Purple Spinach - 250 G" at bounding box center [409, 193] width 87 height 12
click at [315, 196] on icon "upload picture" at bounding box center [318, 199] width 7 height 6
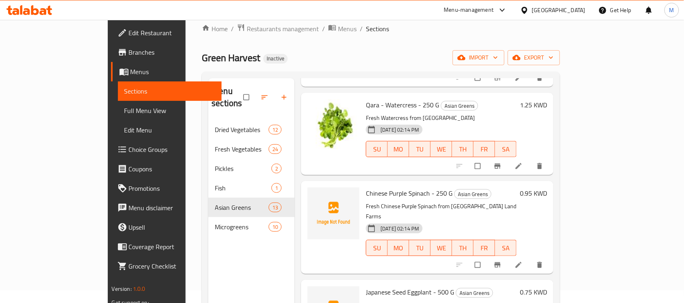
click at [397, 187] on span "Chinese Purple Spinach - 250 G" at bounding box center [409, 193] width 87 height 12
click at [399, 187] on span "Chinese Purple Spinach - 250 G" at bounding box center [409, 193] width 87 height 12
click at [311, 195] on span "upload picture" at bounding box center [319, 199] width 16 height 8
click at [395, 286] on span "Japanese Seed Eggplant - 500 G" at bounding box center [410, 292] width 88 height 12
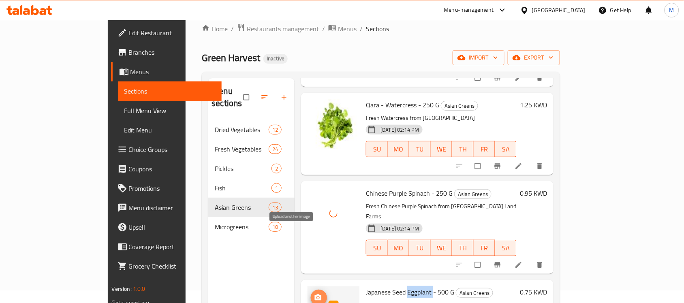
click at [315, 295] on icon "upload picture" at bounding box center [318, 298] width 7 height 6
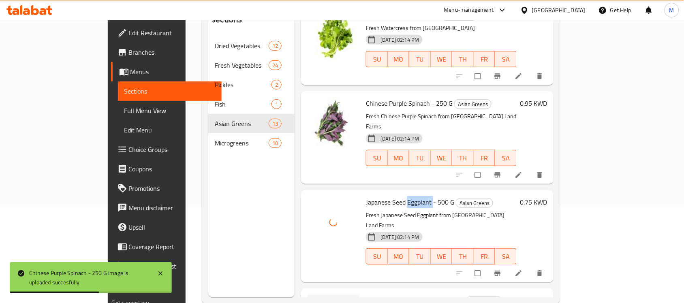
scroll to position [114, 0]
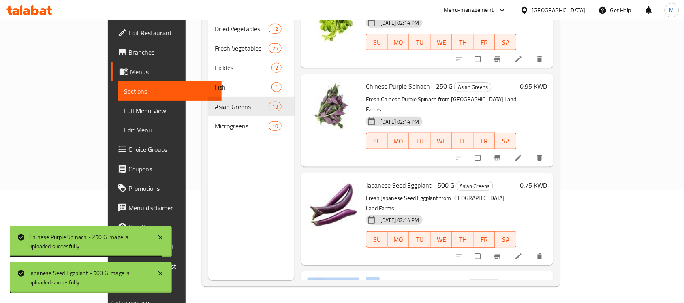
drag, startPoint x: 352, startPoint y: 209, endPoint x: 323, endPoint y: 211, distance: 28.4
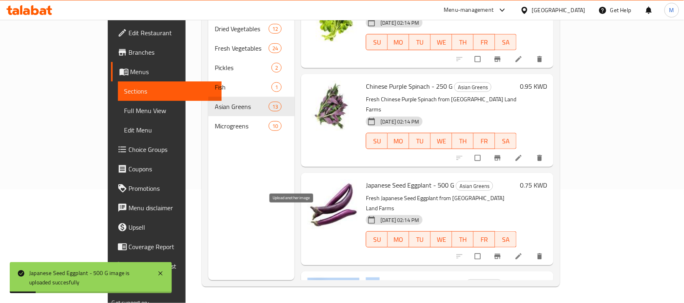
click at [314, 285] on icon "upload picture" at bounding box center [318, 289] width 8 height 8
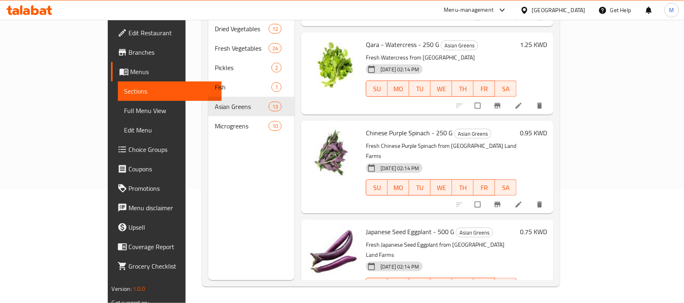
scroll to position [867, 0]
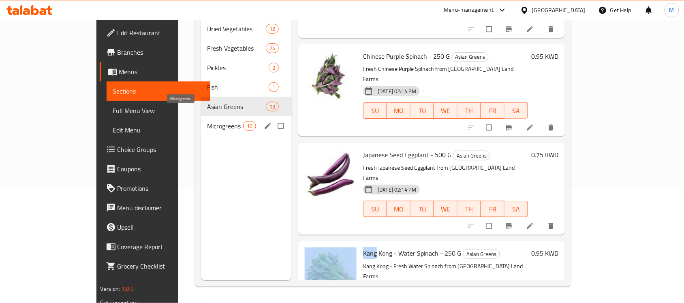
click at [207, 121] on span "Microgreens" at bounding box center [225, 126] width 36 height 10
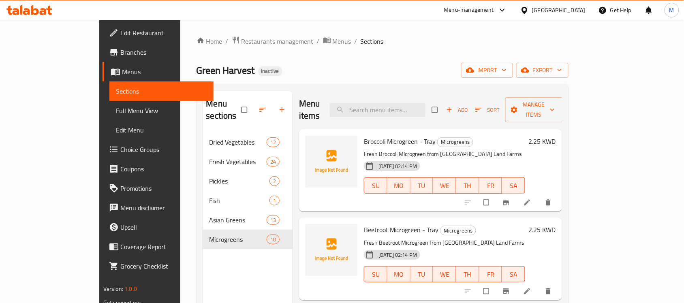
click at [377, 135] on span "Broccoli Microgreen - Tray" at bounding box center [400, 141] width 72 height 12
click at [364, 135] on span "Broccoli Microgreen - Tray" at bounding box center [400, 141] width 72 height 12
click at [313, 144] on icon "upload picture" at bounding box center [316, 147] width 7 height 6
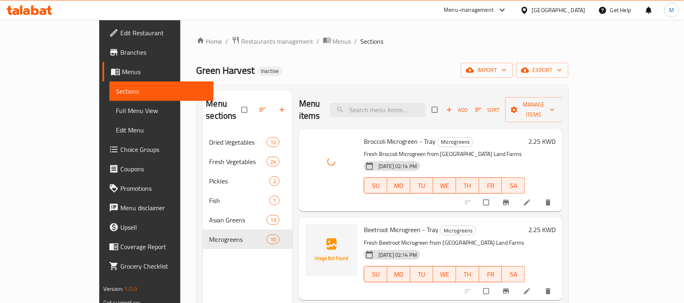
click at [364, 224] on span "Beetroot Microgreen - Tray" at bounding box center [401, 230] width 75 height 12
click at [315, 235] on circle "upload picture" at bounding box center [316, 236] width 2 height 2
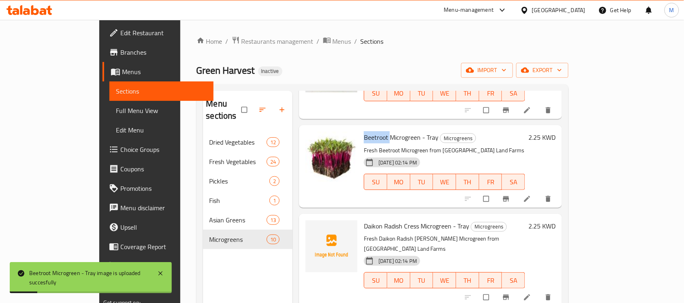
scroll to position [101, 0]
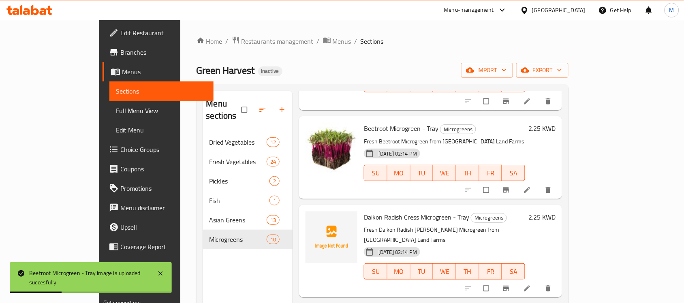
click at [412, 211] on span "Daikon Radish Cress Microgreen - Tray" at bounding box center [416, 217] width 105 height 12
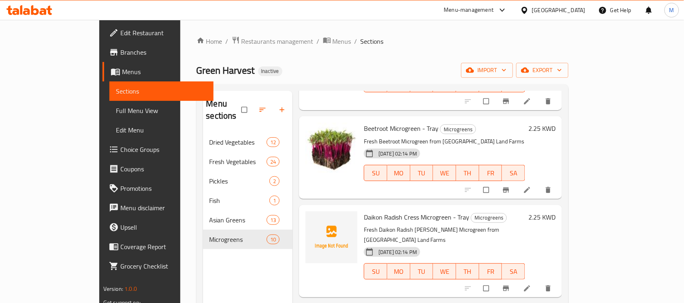
click at [364, 211] on span "Daikon Radish Cress Microgreen - Tray" at bounding box center [416, 217] width 105 height 12
click at [309, 219] on span "upload picture" at bounding box center [317, 223] width 16 height 8
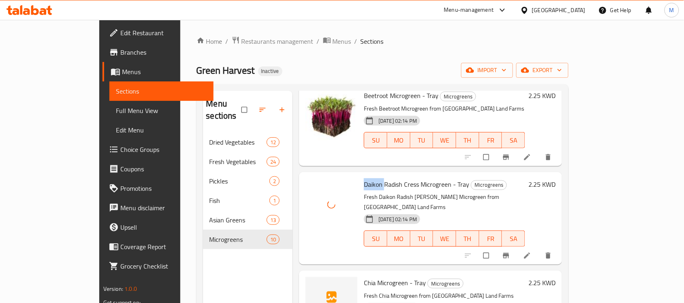
scroll to position [152, 0]
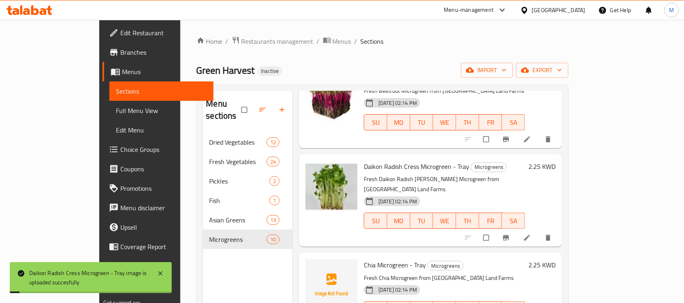
click at [364, 259] on span "Chia Microgreen - Tray" at bounding box center [395, 265] width 62 height 12
click at [312, 267] on icon "upload picture" at bounding box center [316, 271] width 8 height 8
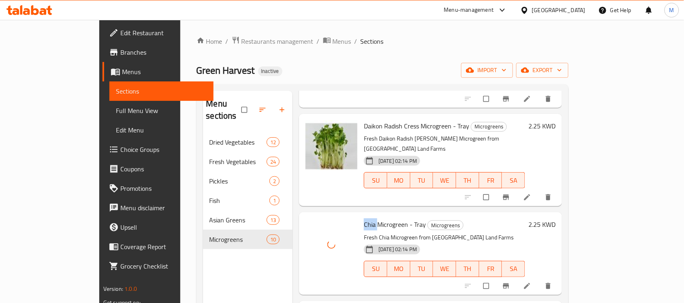
scroll to position [253, 0]
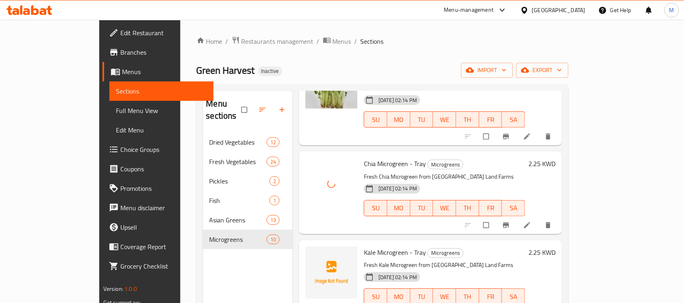
click at [364, 246] on span "Kale Microgreen - Tray" at bounding box center [395, 252] width 62 height 12
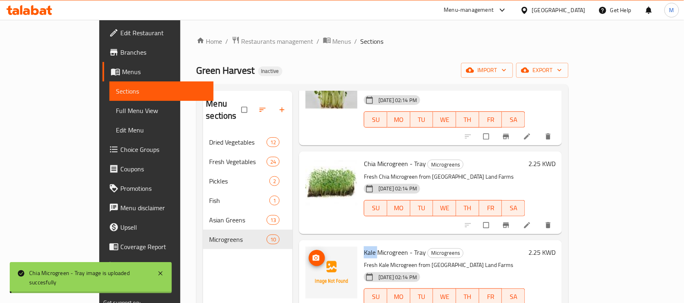
click at [313, 254] on icon "upload picture" at bounding box center [316, 257] width 7 height 6
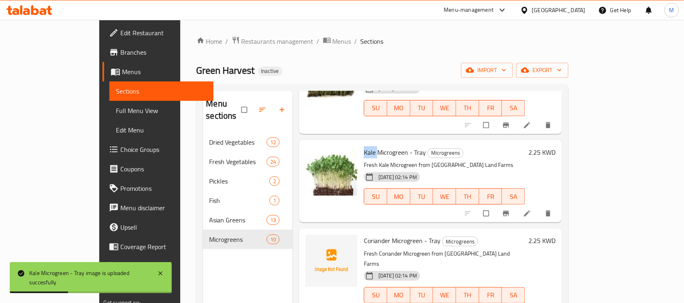
scroll to position [355, 0]
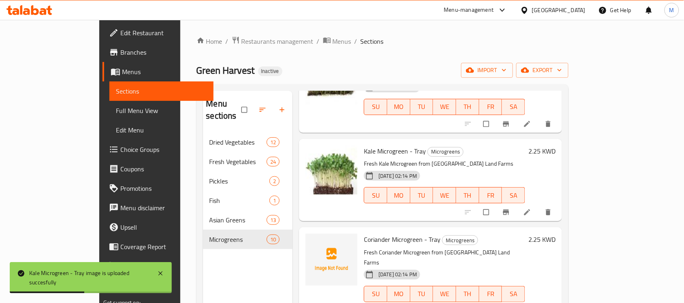
click at [364, 233] on span "Coriander Microgreen - Tray" at bounding box center [402, 239] width 77 height 12
click at [312, 241] on icon "upload picture" at bounding box center [316, 245] width 8 height 8
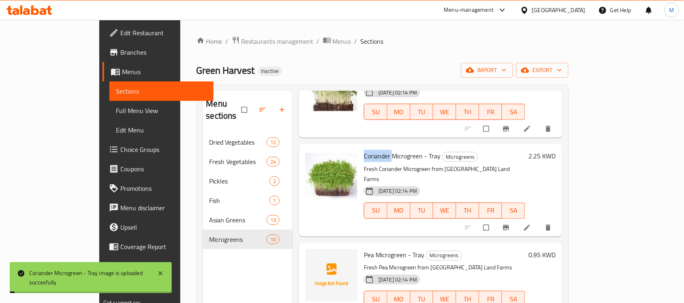
scroll to position [456, 0]
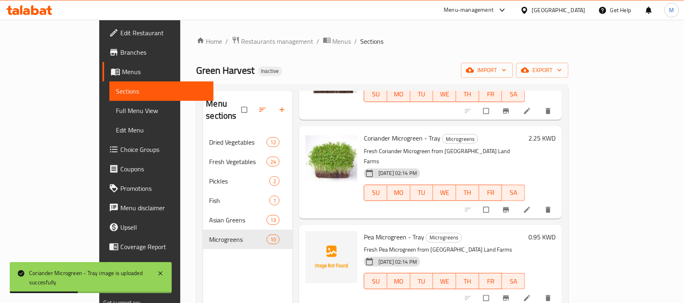
click at [364, 231] on span "Pea Microgreen - Tray" at bounding box center [394, 237] width 60 height 12
click at [312, 239] on icon "upload picture" at bounding box center [316, 243] width 8 height 8
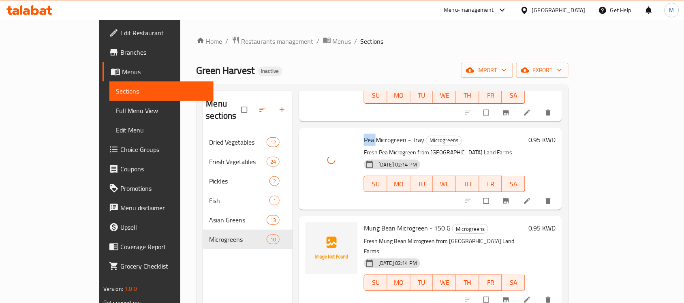
scroll to position [557, 0]
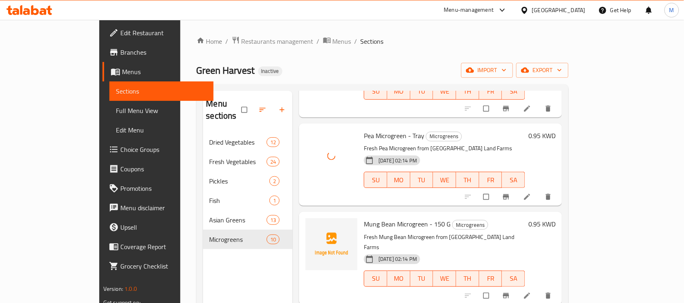
click at [364, 218] on span "Mung Bean Microgreen - 150 G" at bounding box center [407, 224] width 87 height 12
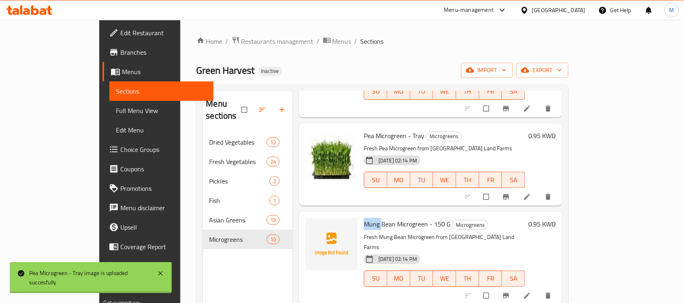
click at [364, 218] on span "Mung Bean Microgreen - 150 G" at bounding box center [407, 224] width 87 height 12
click at [309, 226] on span "upload picture" at bounding box center [317, 230] width 16 height 8
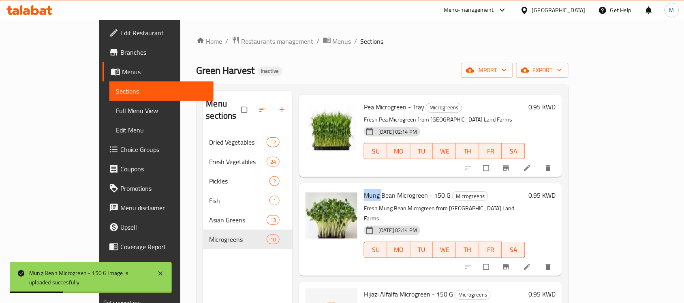
scroll to position [602, 0]
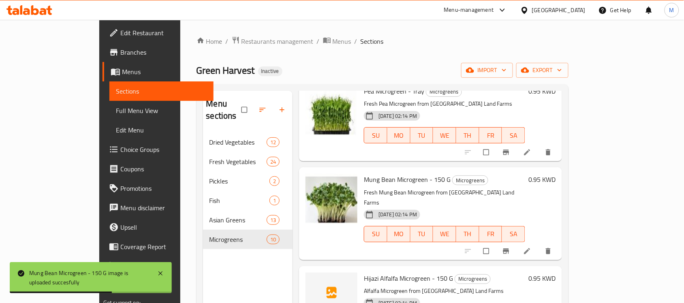
click at [365, 272] on span "Hijazi Alfalfa Microgreen - 150 G" at bounding box center [408, 278] width 89 height 12
click at [312, 280] on icon "upload picture" at bounding box center [316, 284] width 8 height 8
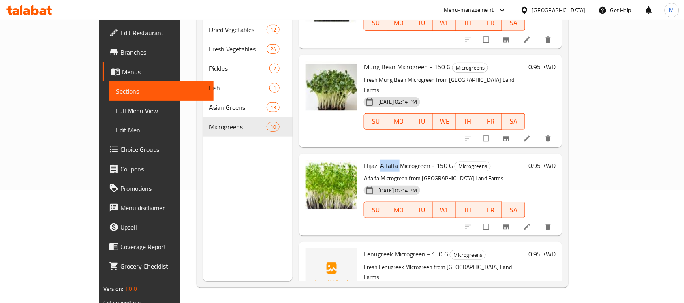
scroll to position [114, 0]
click at [364, 247] on span "Fenugreek Microgreen - 150 G" at bounding box center [406, 253] width 84 height 12
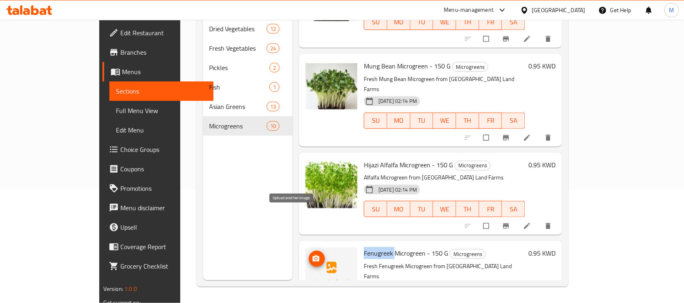
click at [312, 255] on icon "upload picture" at bounding box center [316, 259] width 8 height 8
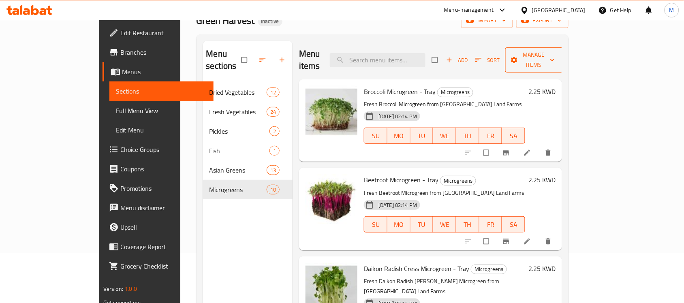
scroll to position [0, 0]
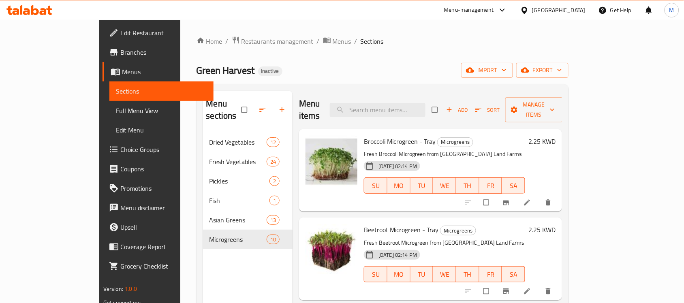
click at [116, 111] on span "Full Menu View" at bounding box center [161, 111] width 91 height 10
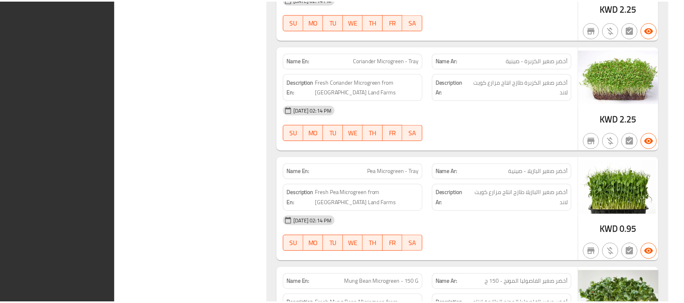
scroll to position [6844, 0]
